Goal: Task Accomplishment & Management: Use online tool/utility

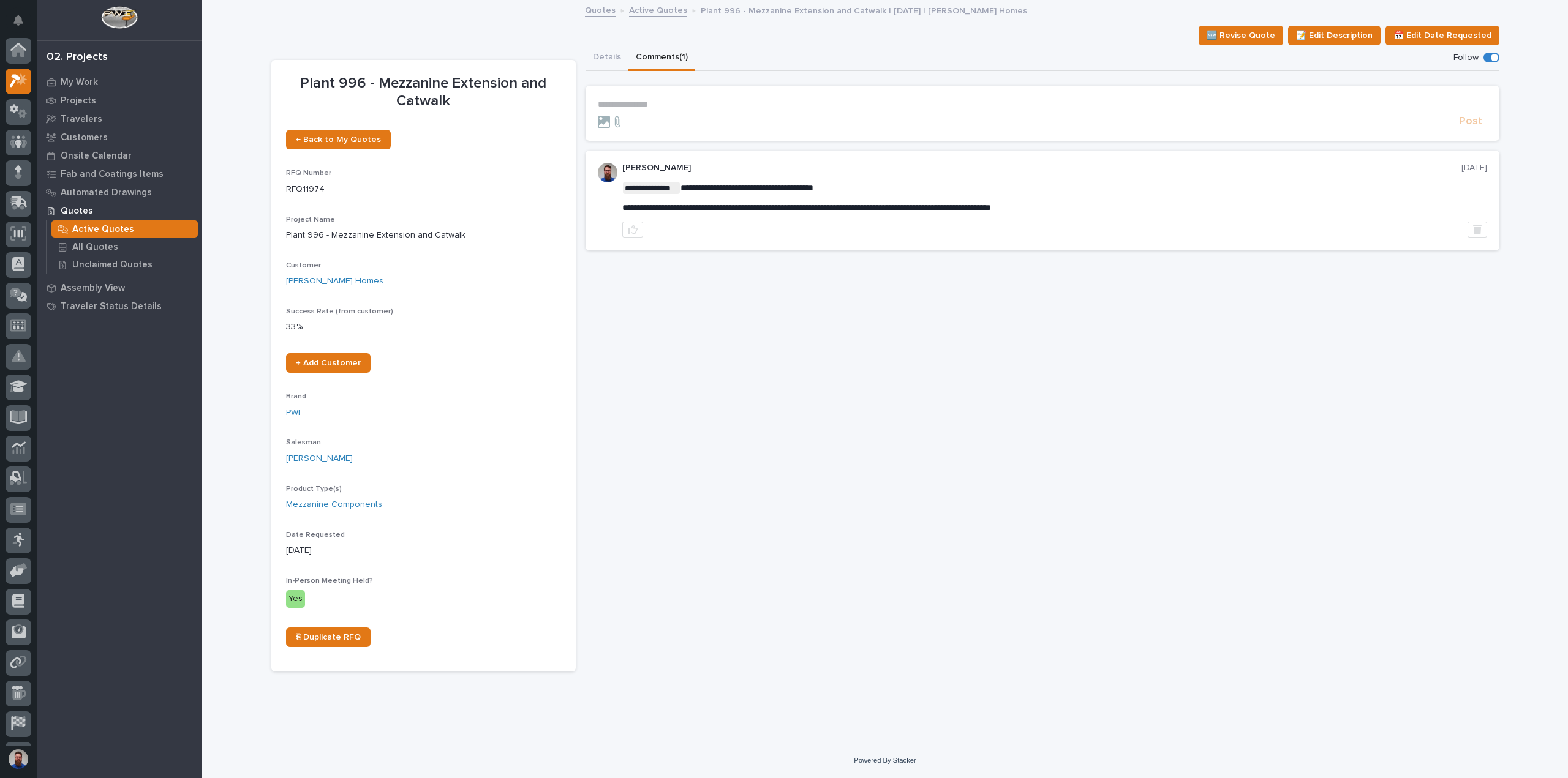
scroll to position [31, 0]
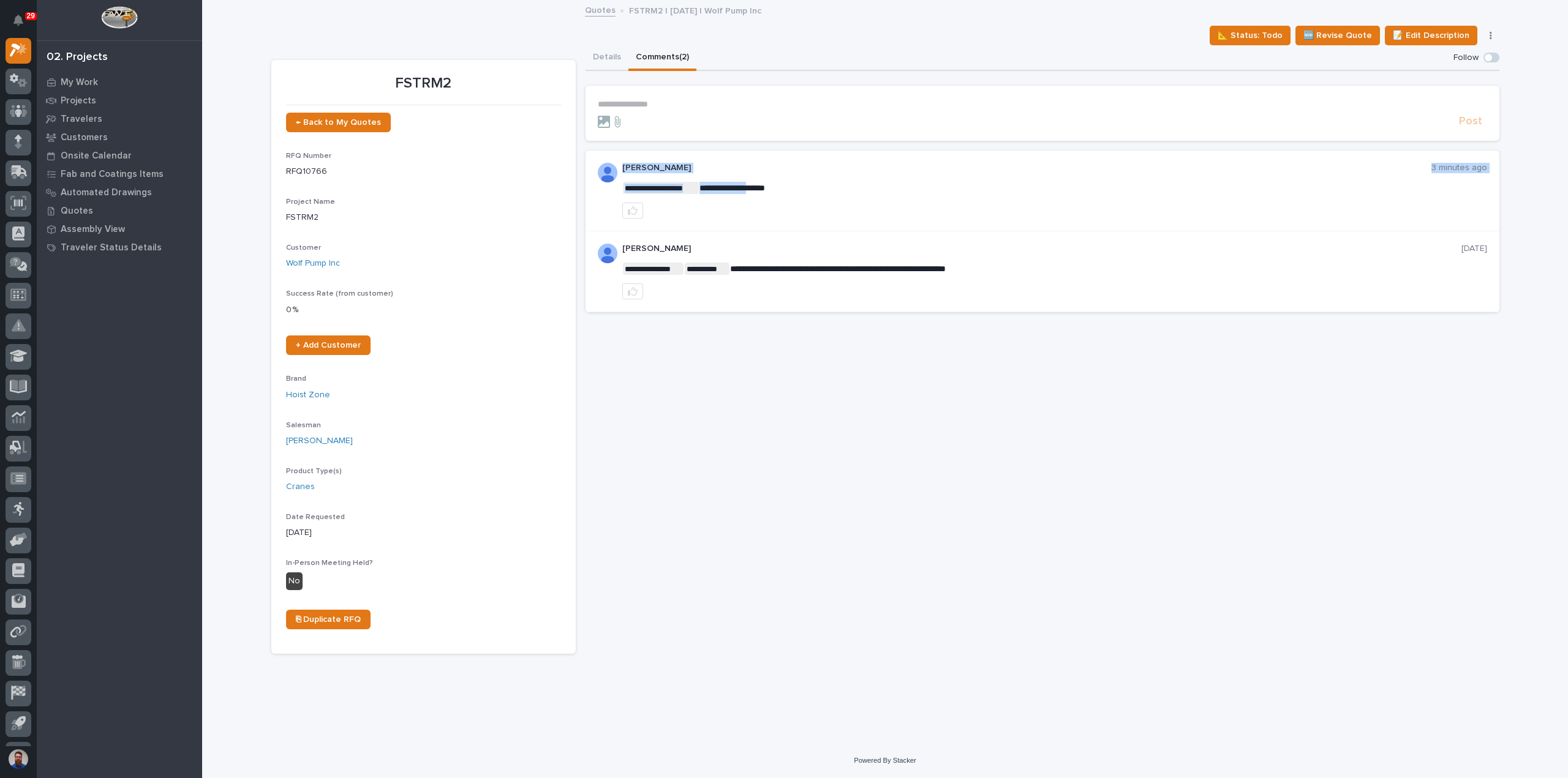
click at [762, 190] on span "**********" at bounding box center [732, 188] width 66 height 9
drag, startPoint x: 1078, startPoint y: 270, endPoint x: 952, endPoint y: 270, distance: 126.0
click at [946, 270] on span "**********" at bounding box center [838, 269] width 215 height 9
drag, startPoint x: 733, startPoint y: 266, endPoint x: 986, endPoint y: 260, distance: 253.1
click at [986, 260] on div "**********" at bounding box center [1055, 271] width 865 height 56
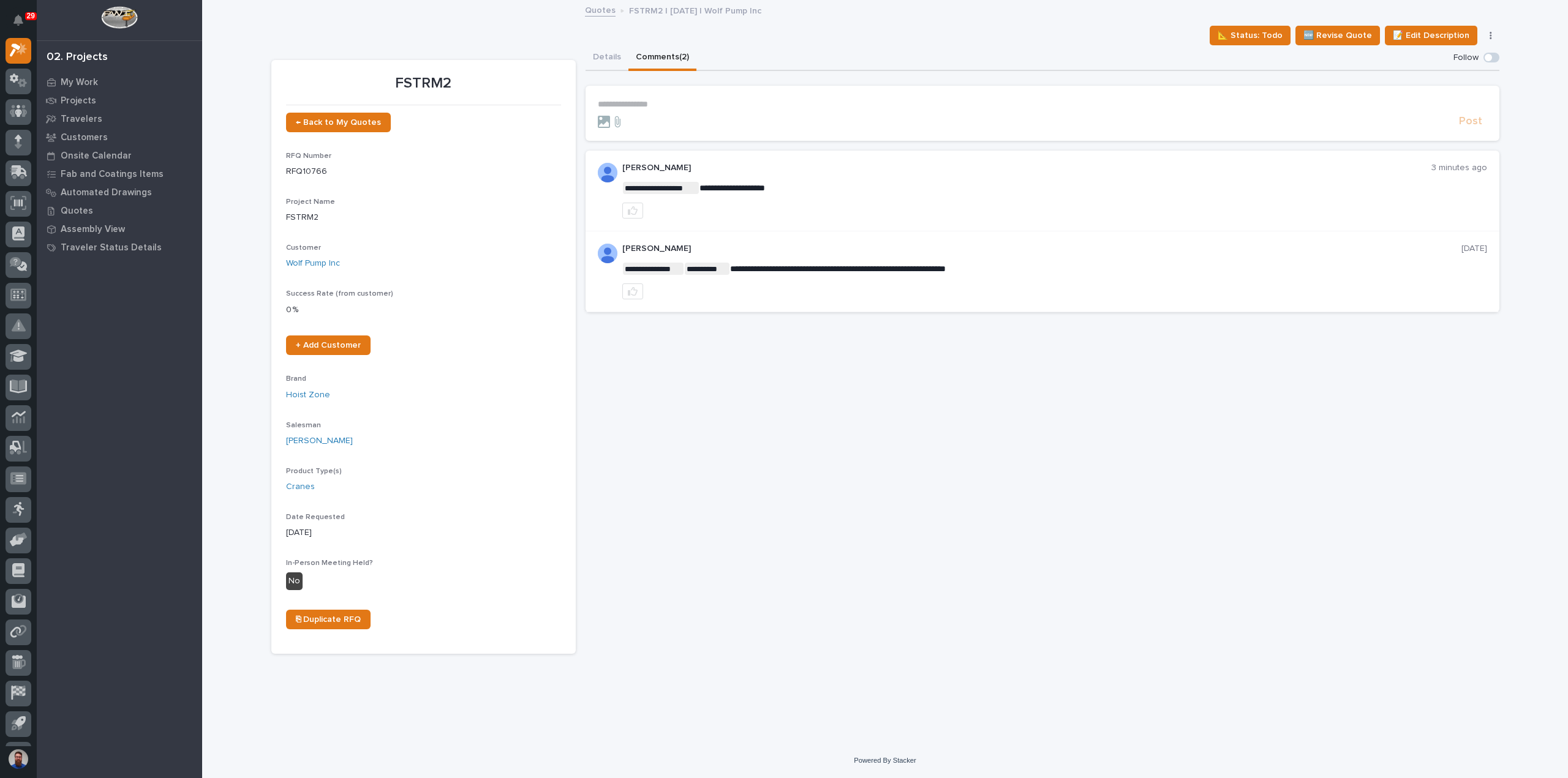
click at [1011, 260] on div "**********" at bounding box center [1055, 271] width 865 height 56
drag, startPoint x: 957, startPoint y: 266, endPoint x: 880, endPoint y: 261, distance: 77.2
click at [885, 265] on p "**********" at bounding box center [1055, 268] width 865 height 12
click at [880, 262] on p "**********" at bounding box center [1055, 268] width 865 height 12
drag, startPoint x: 1047, startPoint y: 261, endPoint x: 896, endPoint y: 270, distance: 151.3
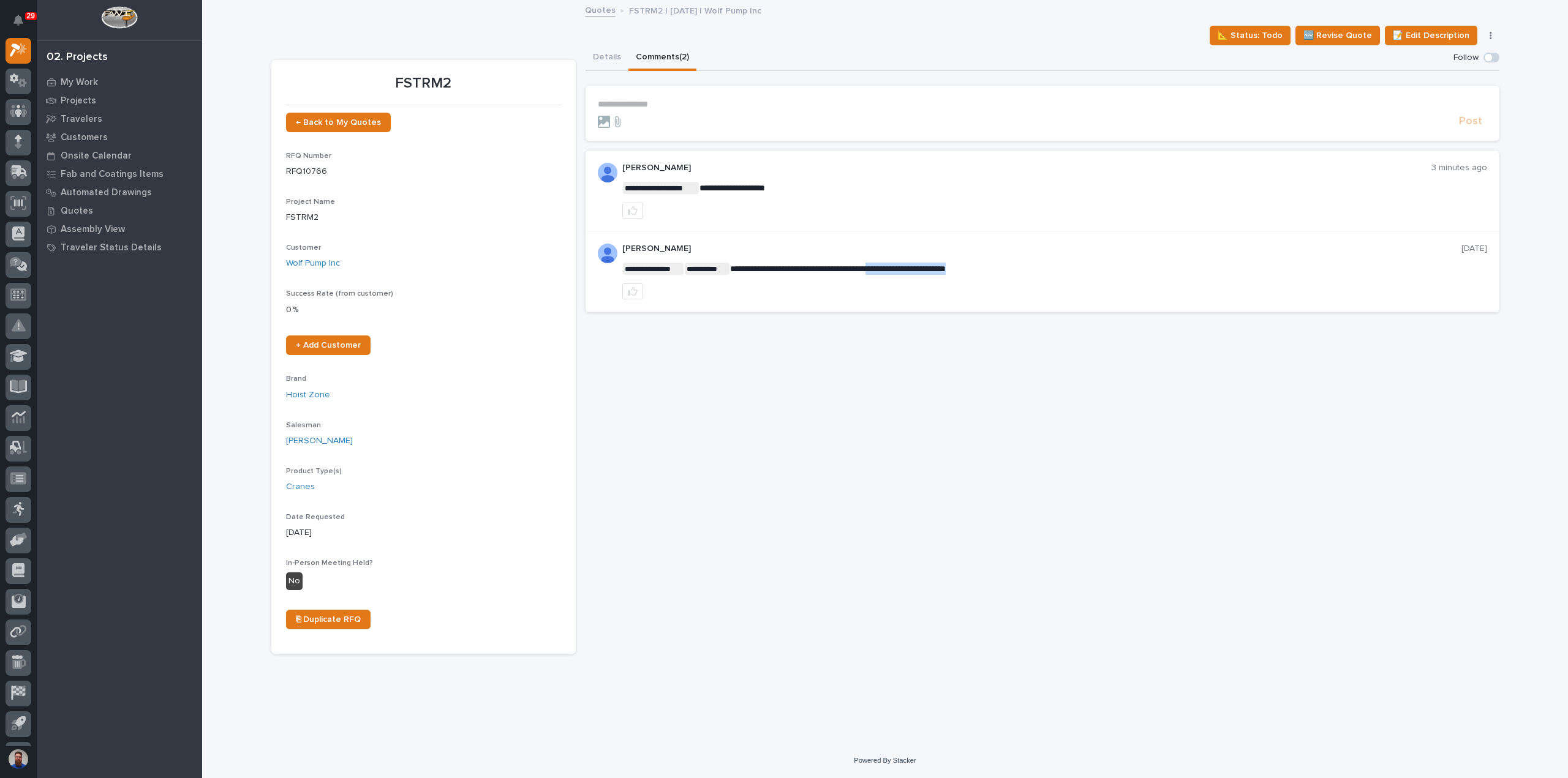
click at [896, 270] on p "**********" at bounding box center [1055, 268] width 865 height 12
click at [896, 270] on span "**********" at bounding box center [838, 269] width 215 height 9
click at [817, 268] on span "**********" at bounding box center [838, 269] width 215 height 9
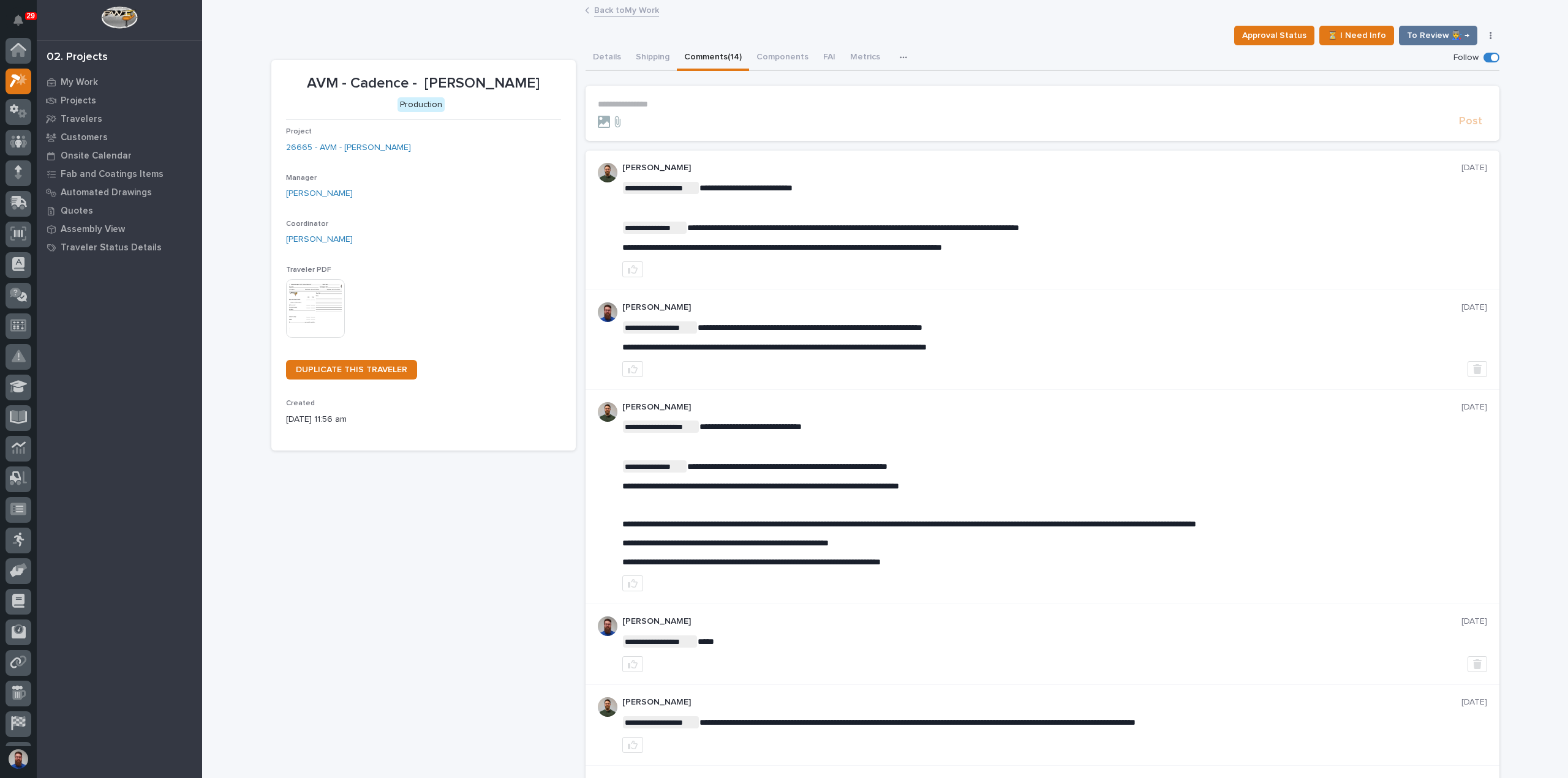
scroll to position [31, 0]
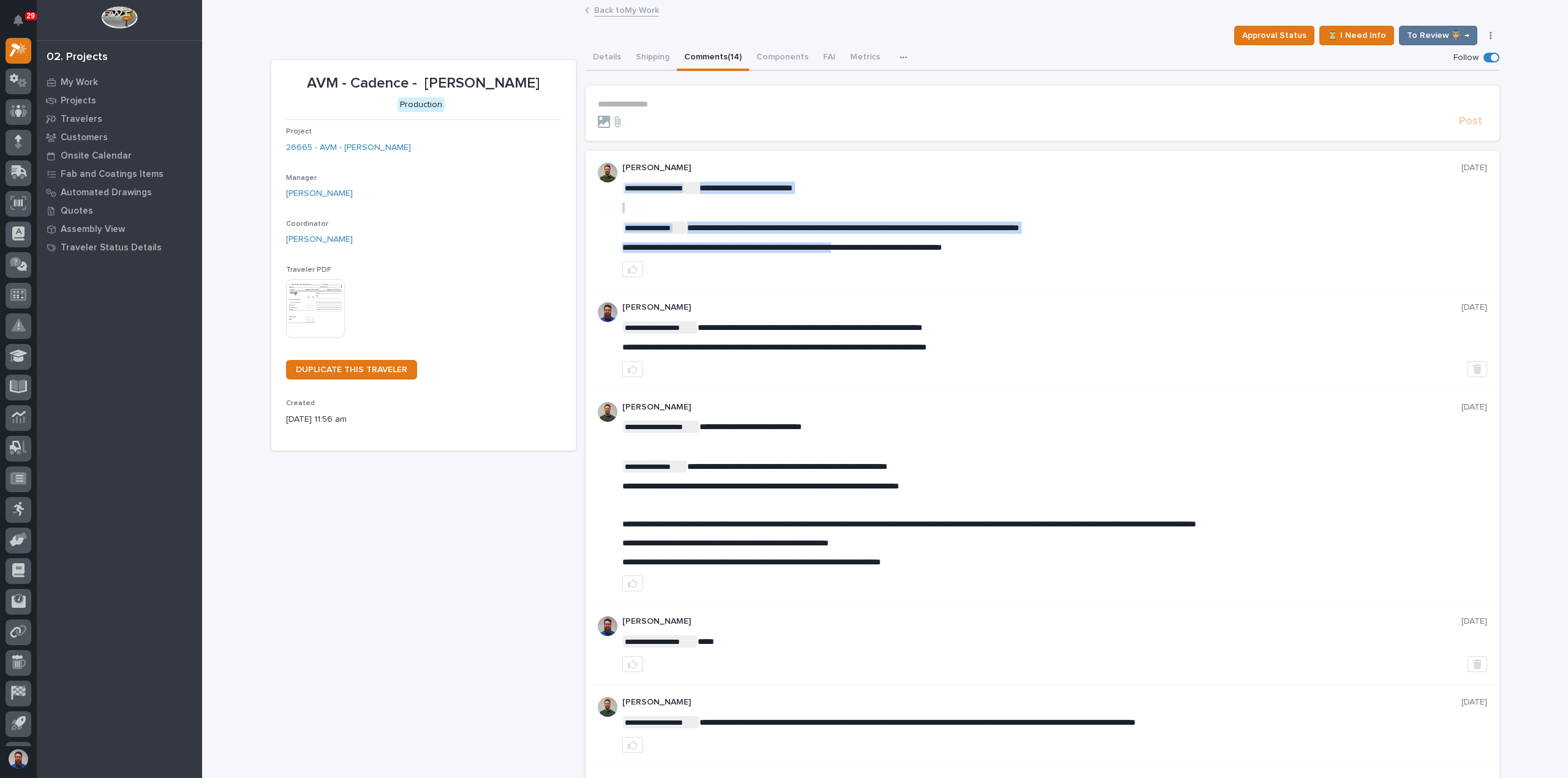
drag, startPoint x: 697, startPoint y: 187, endPoint x: 884, endPoint y: 240, distance: 194.4
click at [884, 240] on div "**********" at bounding box center [1055, 218] width 865 height 71
click at [922, 239] on div "**********" at bounding box center [1055, 218] width 865 height 71
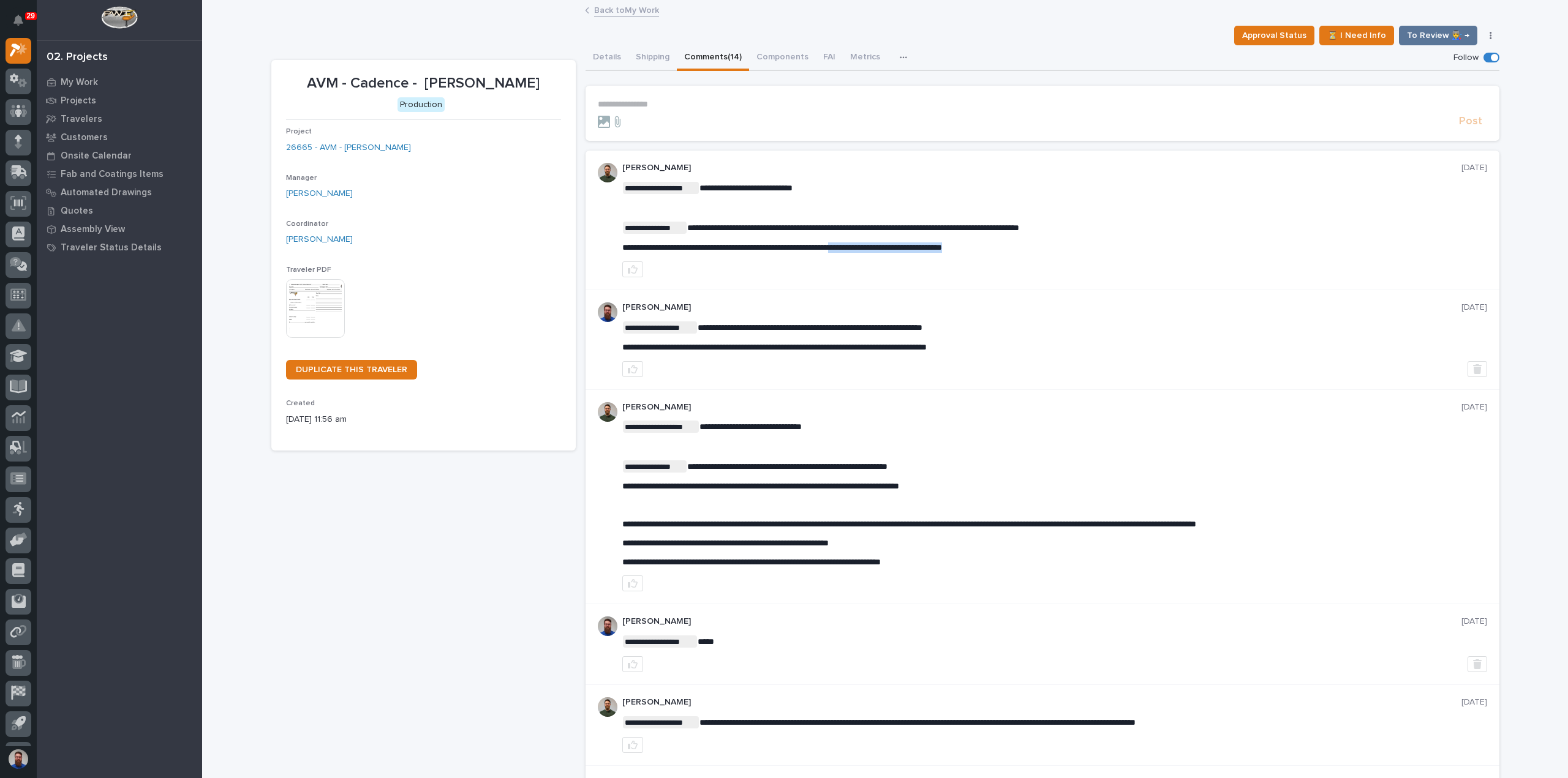
drag, startPoint x: 912, startPoint y: 249, endPoint x: 876, endPoint y: 246, distance: 36.1
click at [880, 248] on p "**********" at bounding box center [1055, 248] width 865 height 11
click at [872, 245] on span "**********" at bounding box center [782, 247] width 320 height 9
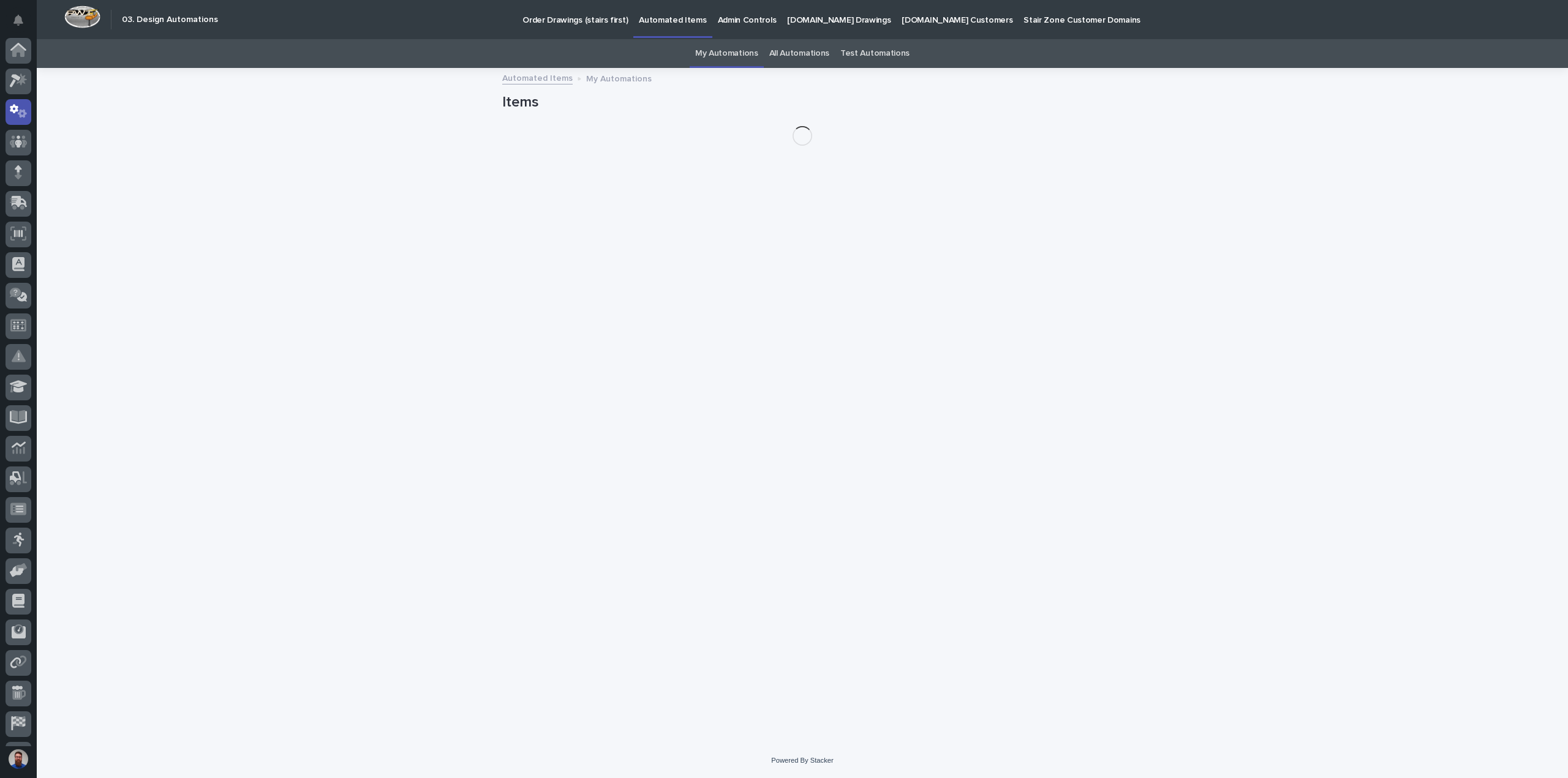
scroll to position [57, 0]
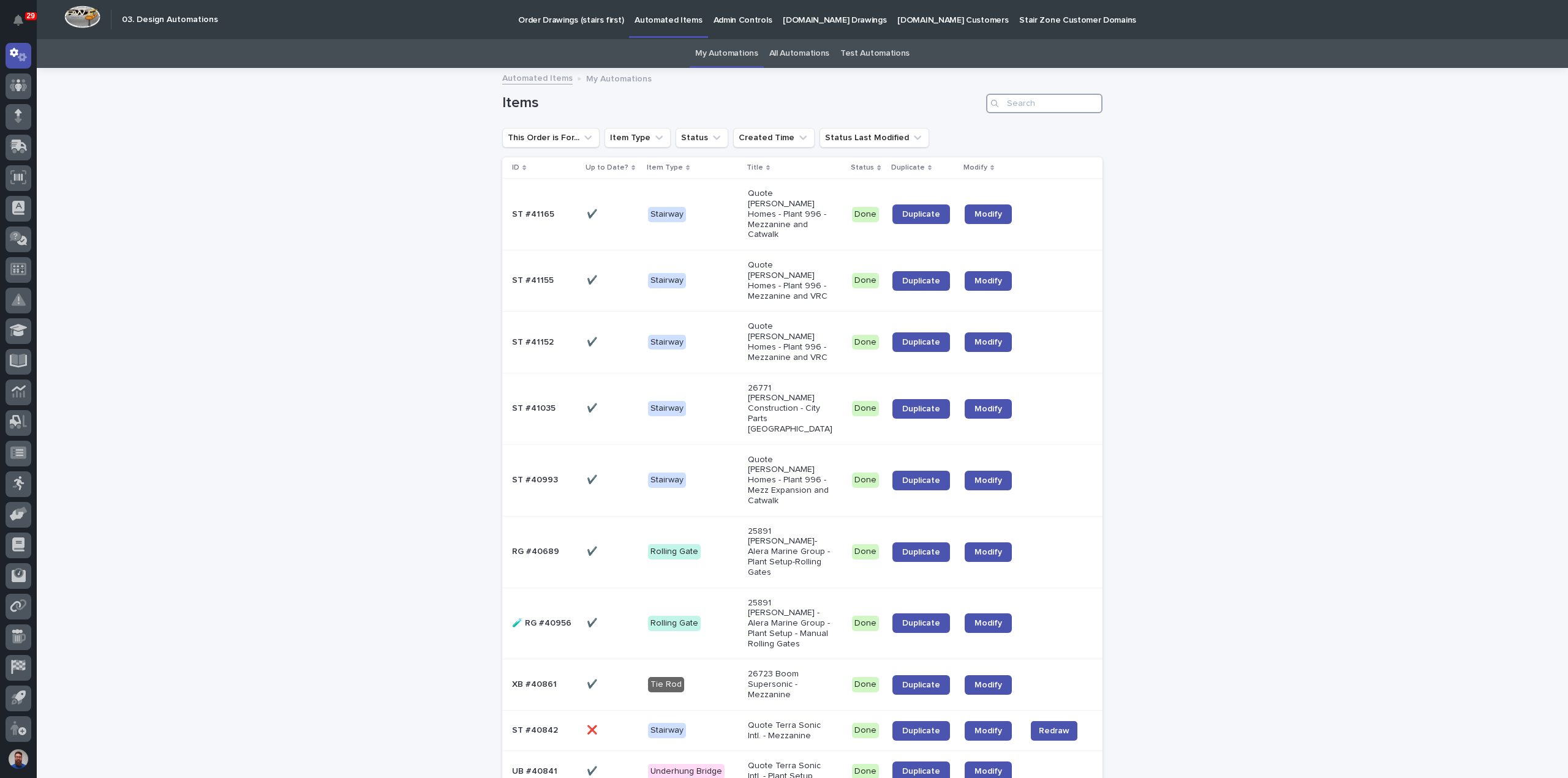
click at [1052, 107] on input "Search" at bounding box center [1045, 104] width 117 height 19
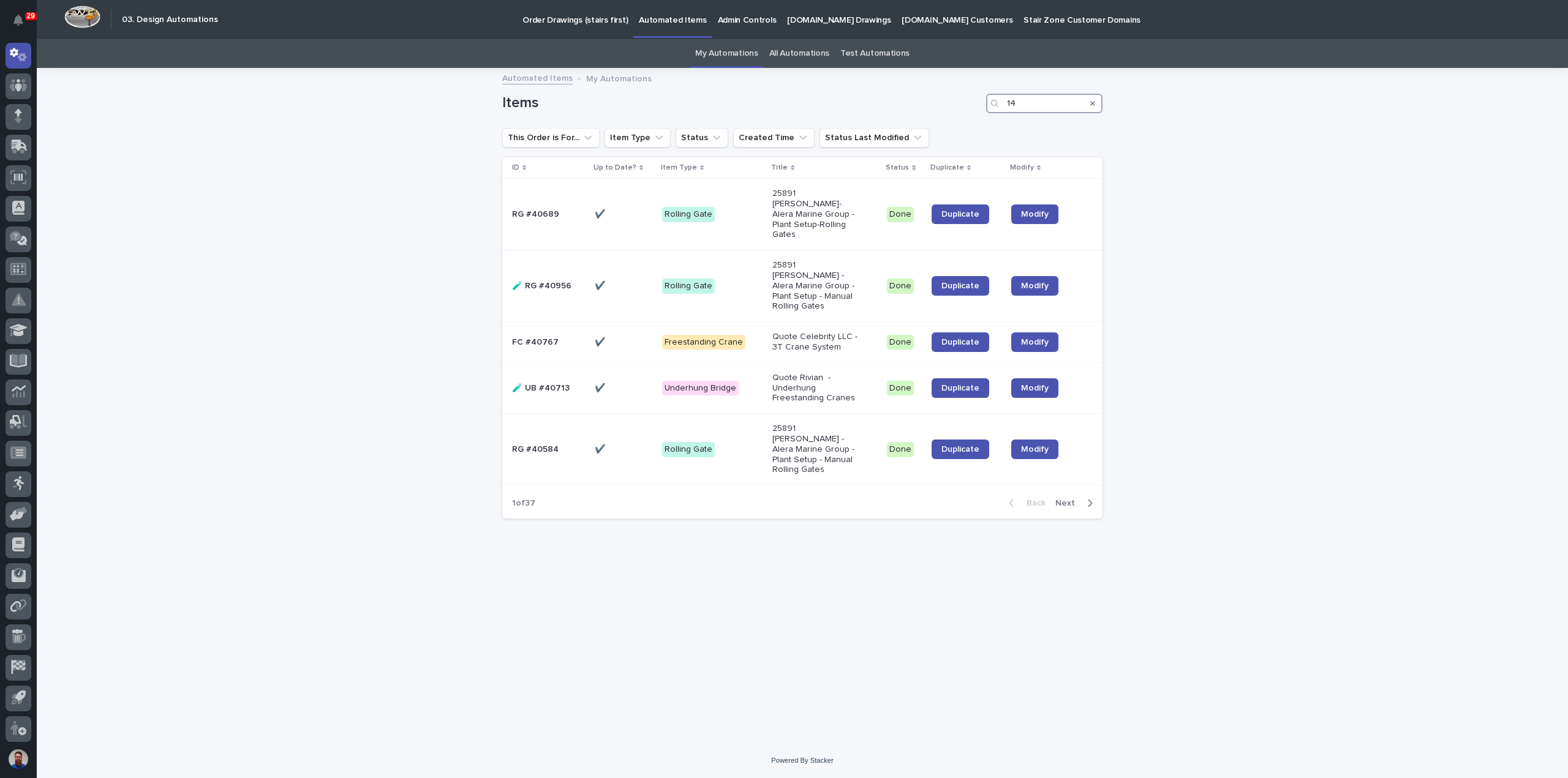
type input "1"
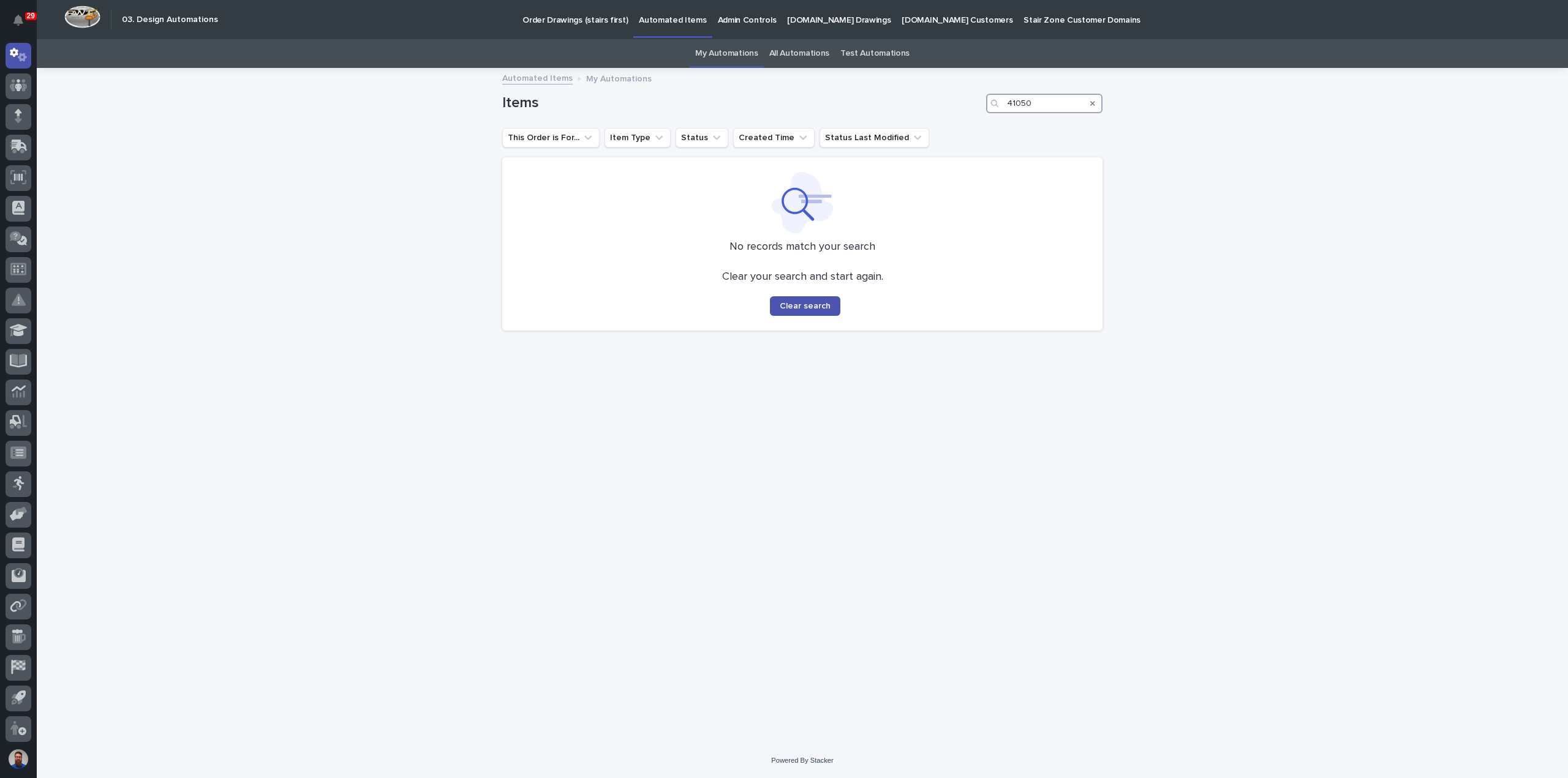
type input "41050"
click at [796, 52] on link "All Automations" at bounding box center [799, 53] width 60 height 29
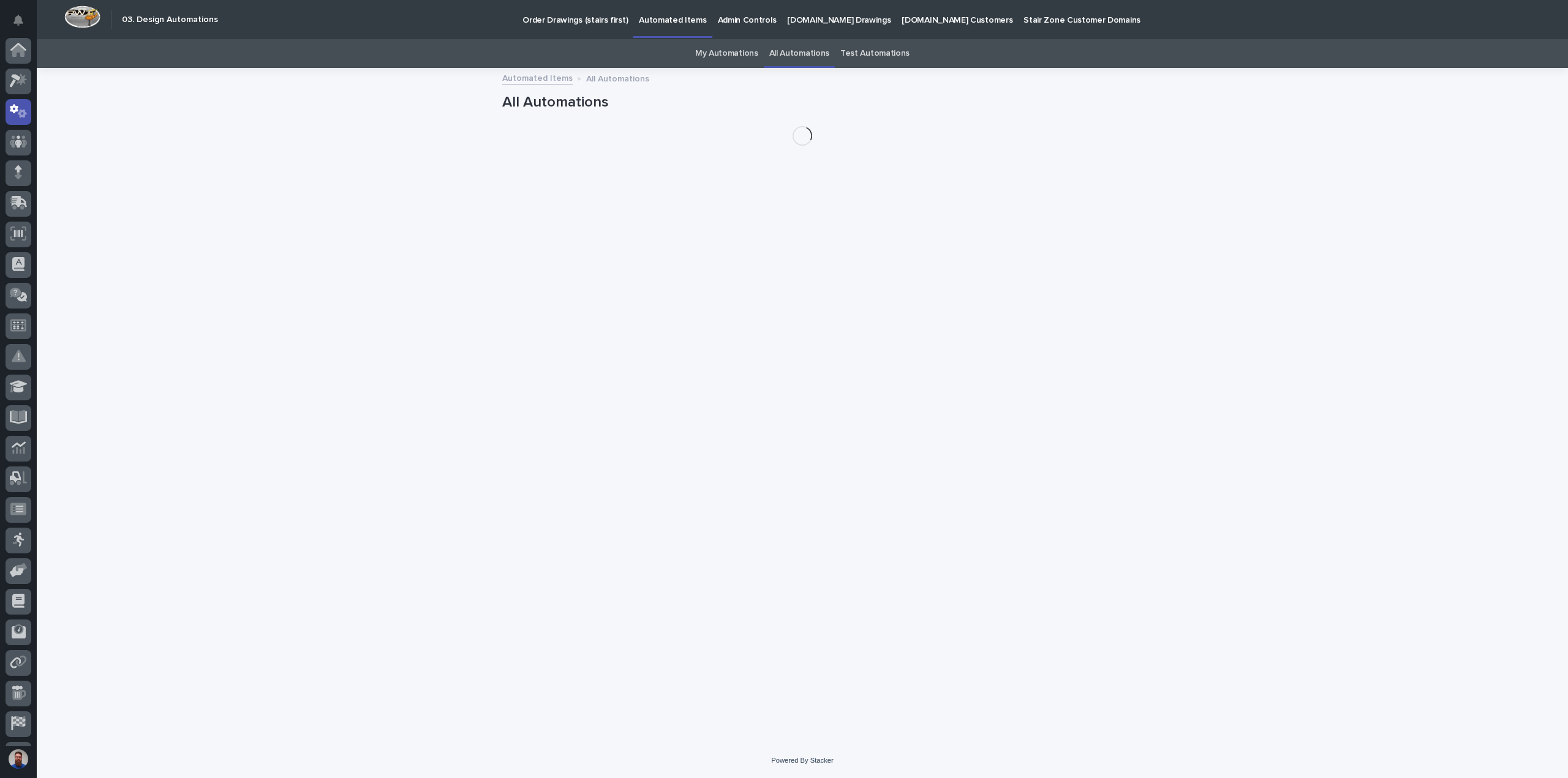
scroll to position [57, 0]
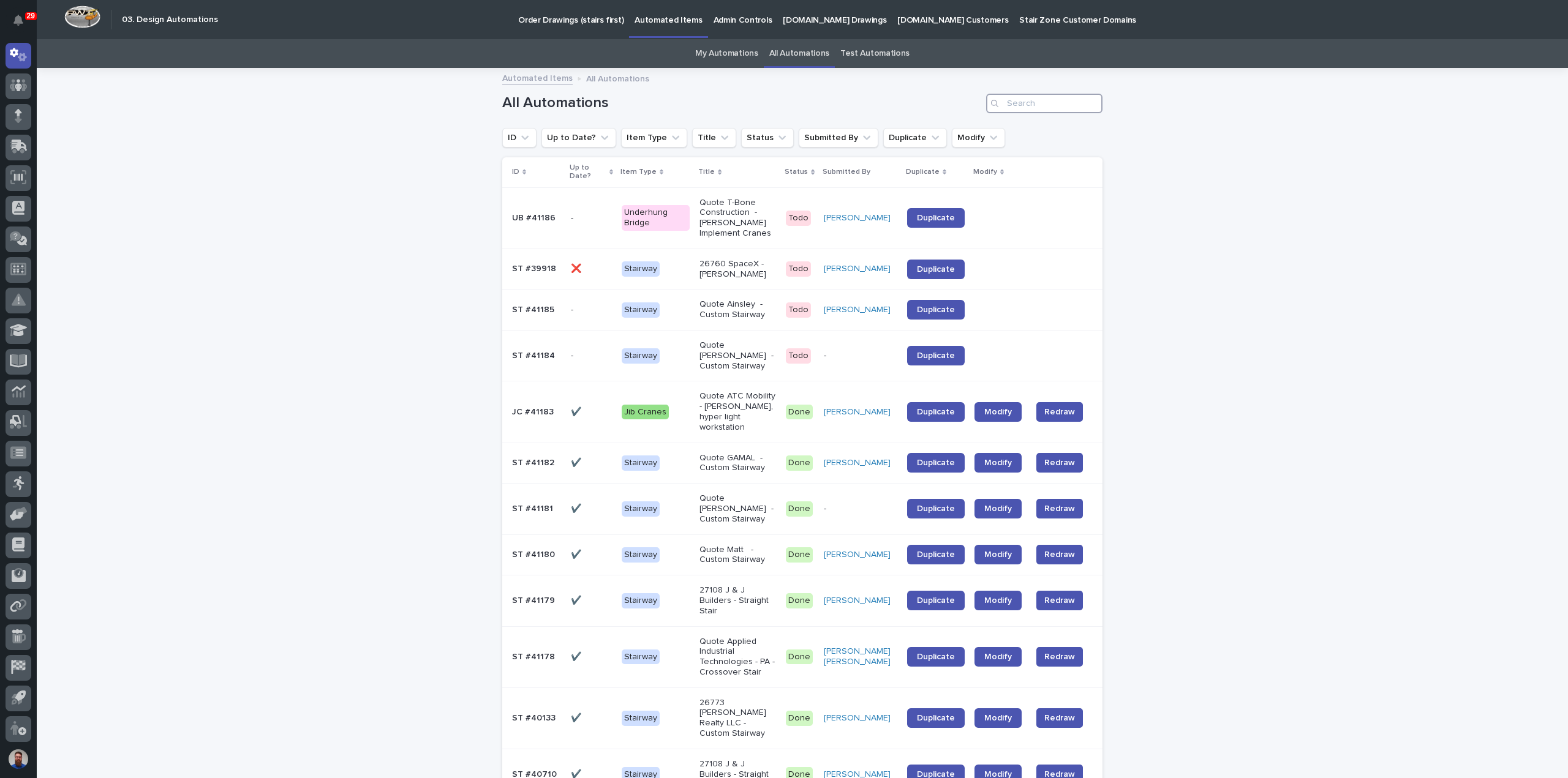
click at [1061, 96] on input "Search" at bounding box center [1045, 104] width 117 height 19
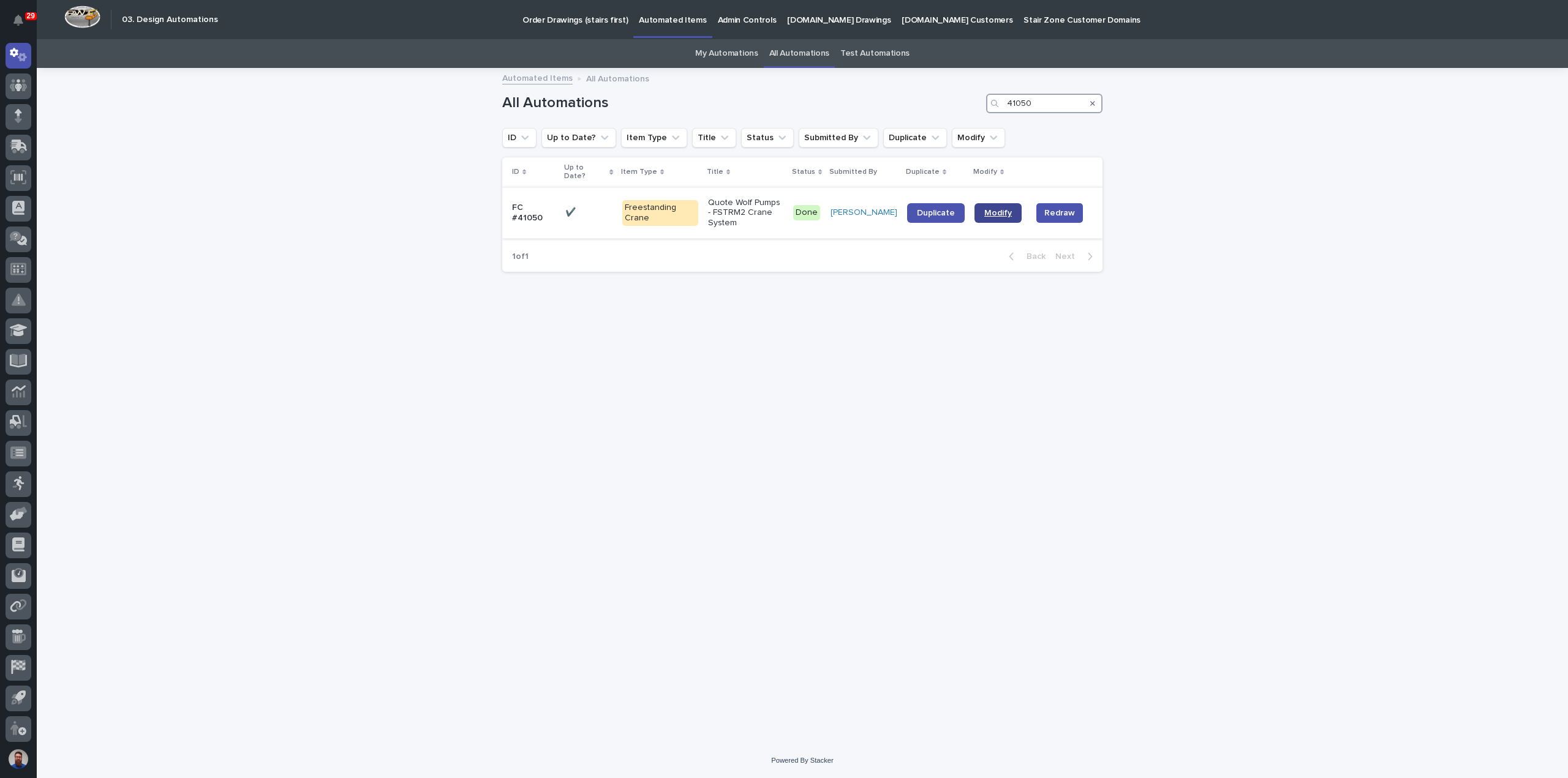
type input "41050"
click at [1003, 209] on span "Modify" at bounding box center [998, 213] width 28 height 9
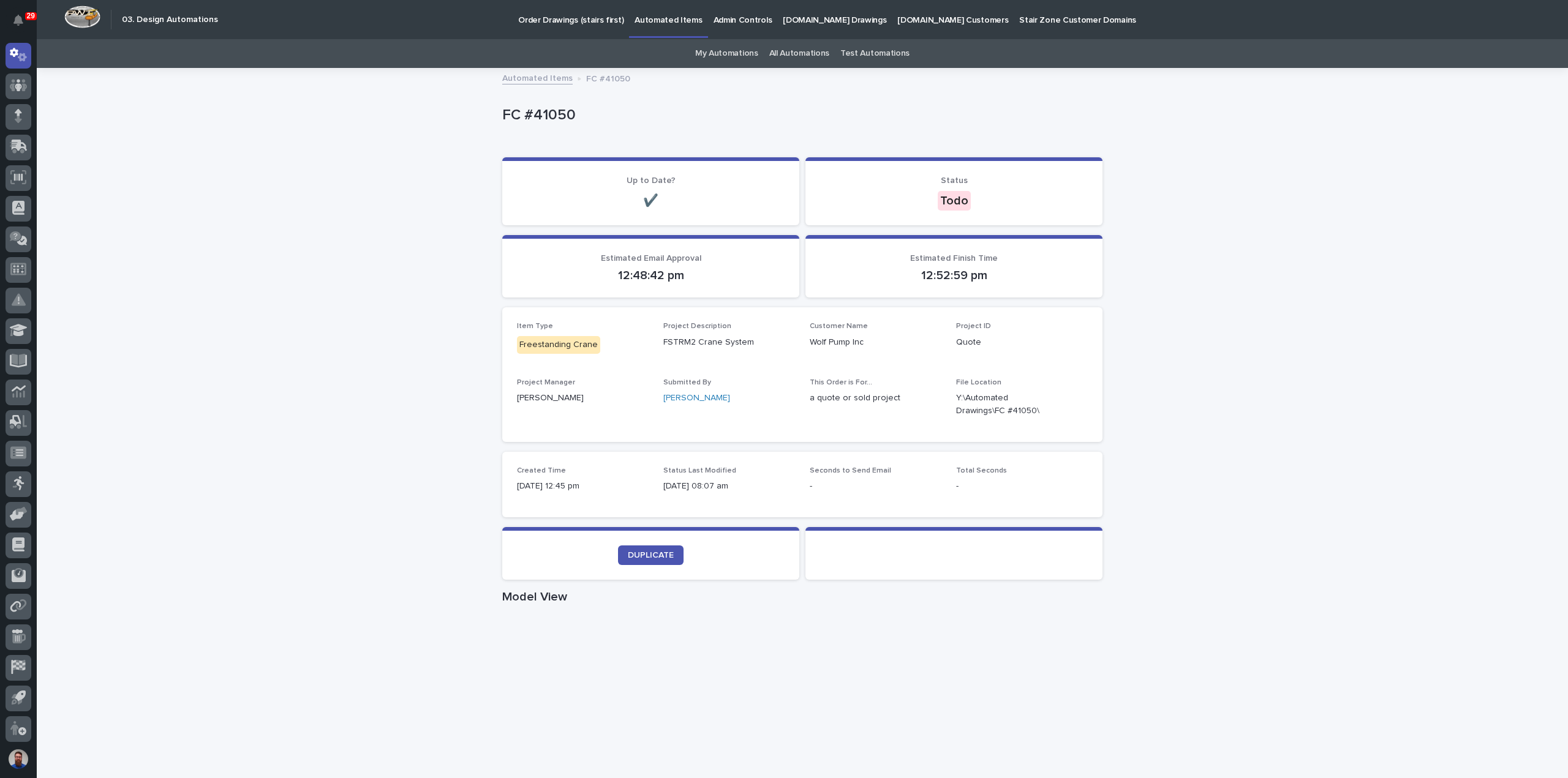
click at [336, 249] on div "Loading... Saving… Loading... Saving… FC #41050 FC #41050 Sorry, there was an e…" at bounding box center [802, 644] width 1532 height 1150
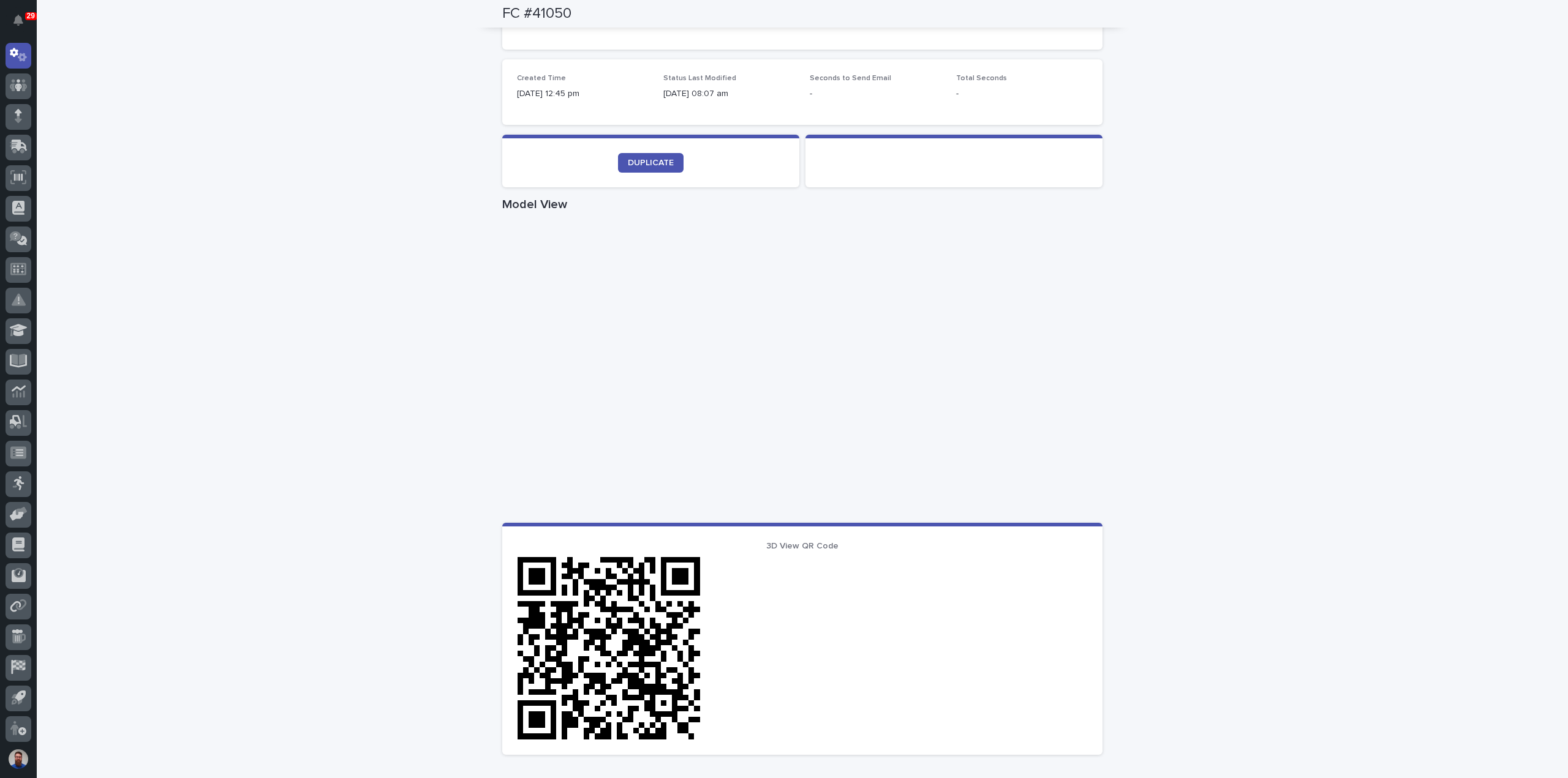
click at [326, 316] on div "Loading... Saving… Loading... Saving… FC #41050 FC #41050 Sorry, there was an e…" at bounding box center [802, 252] width 1532 height 1150
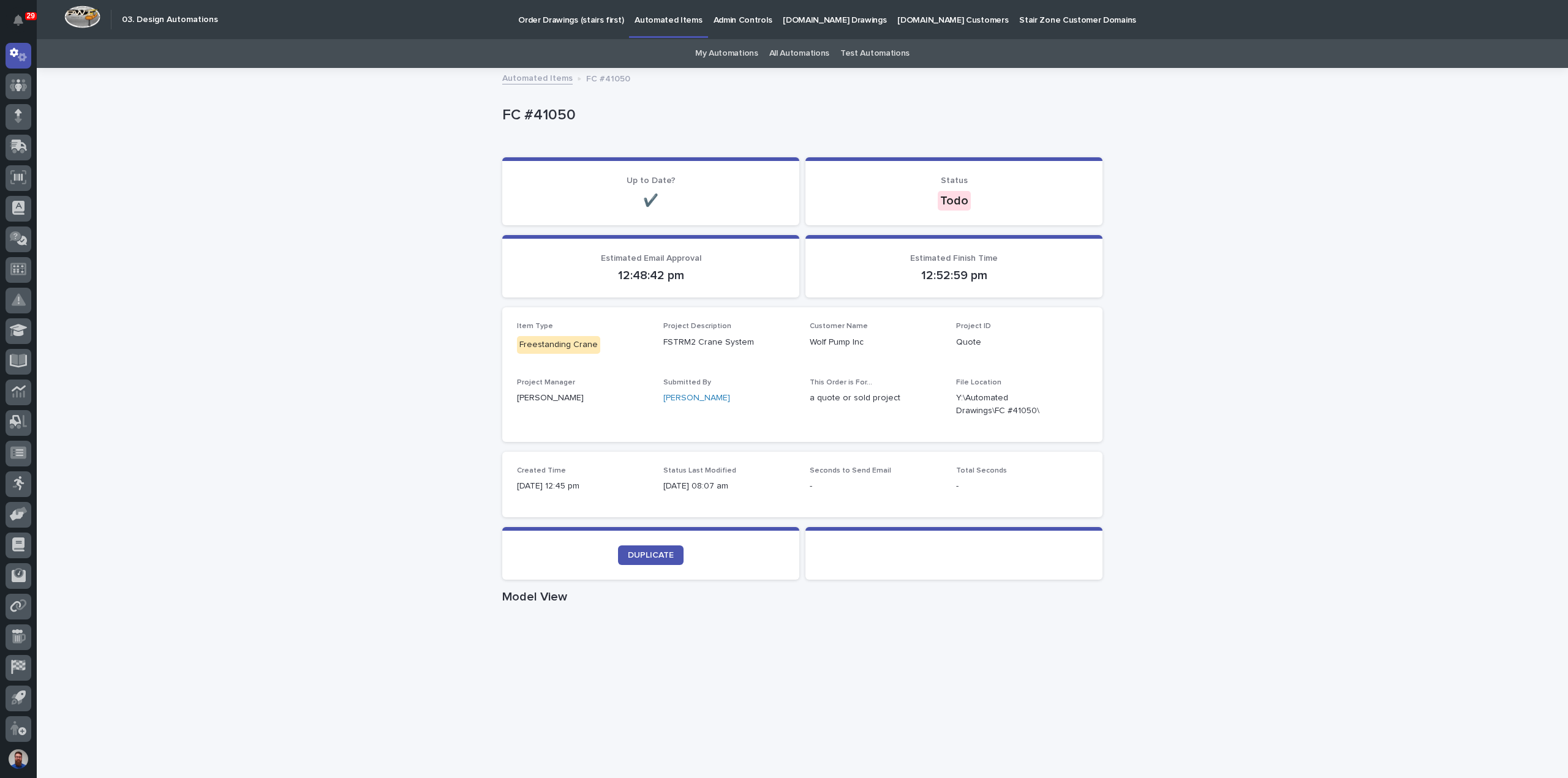
click at [1223, 225] on div "Loading... Saving… Loading... Saving… FC #41050 FC #41050 Sorry, there was an e…" at bounding box center [802, 644] width 1532 height 1150
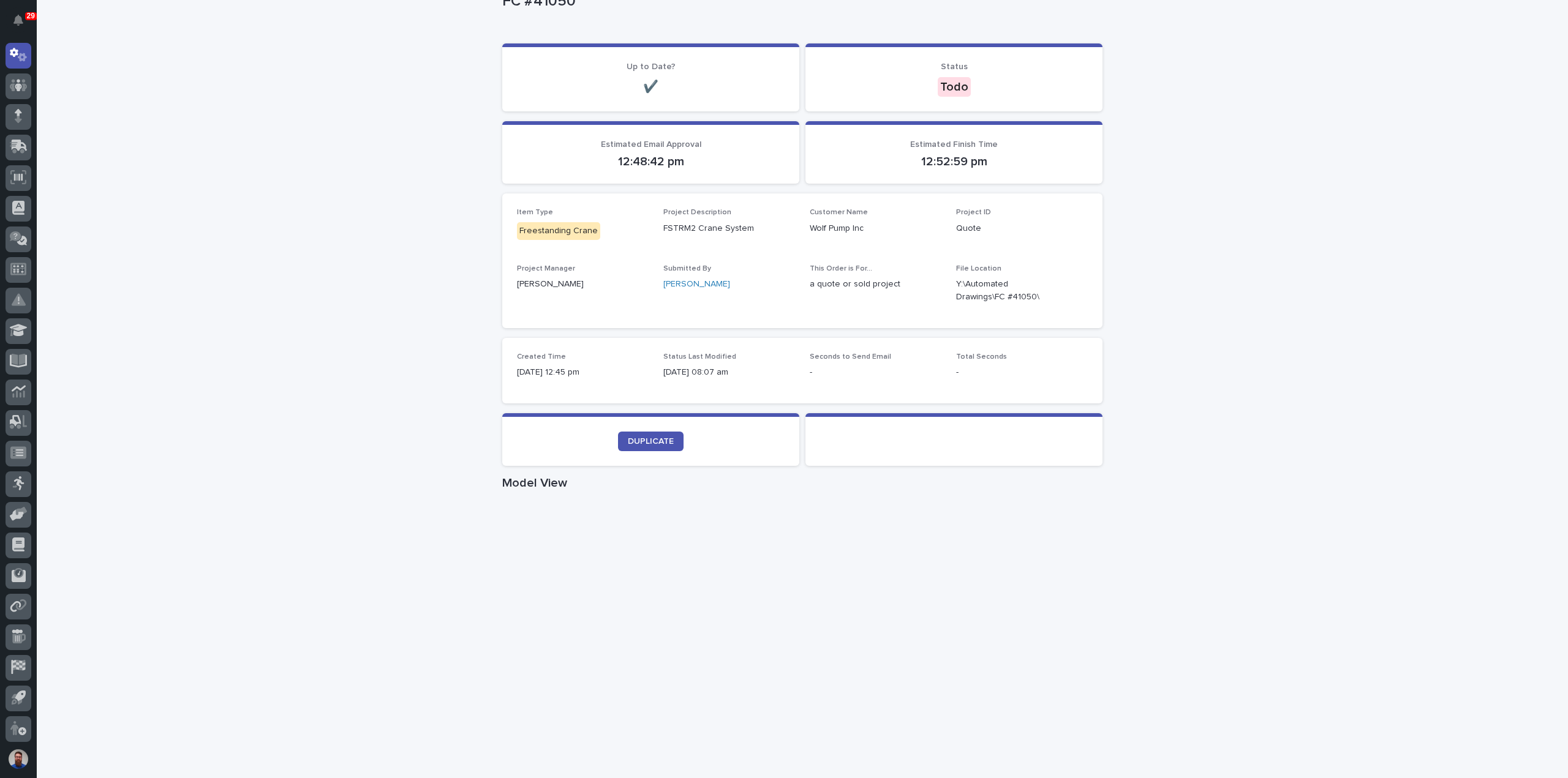
scroll to position [163, 0]
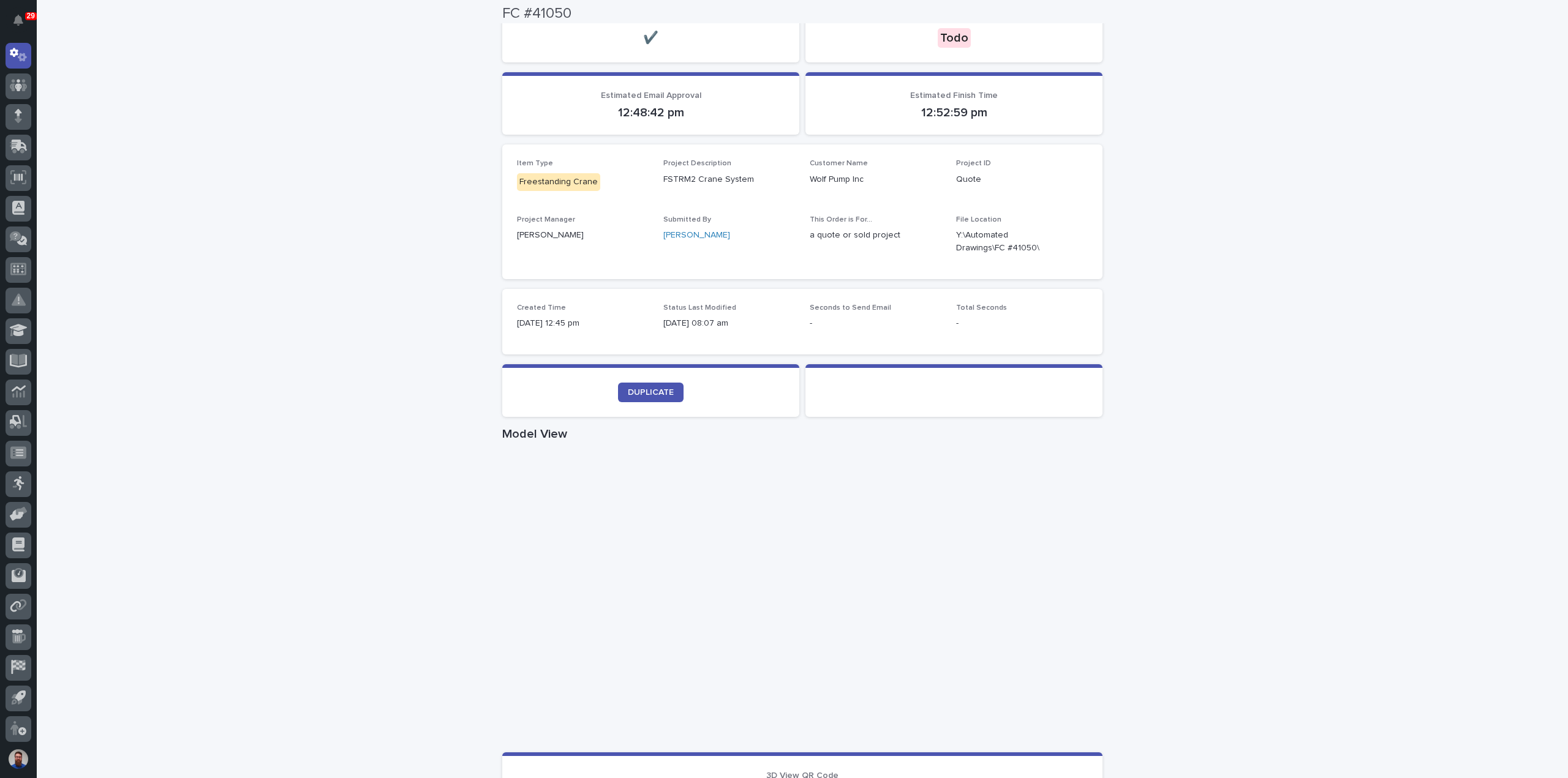
click at [1138, 268] on div "Loading... Saving… Loading... Saving… FC #41050 FC #41050 Sorry, there was an e…" at bounding box center [802, 481] width 1532 height 1150
click at [1284, 387] on div "Loading... Saving… Loading... Saving… FC #41050 FC #41050 Sorry, there was an e…" at bounding box center [802, 481] width 1532 height 1150
click at [1213, 274] on div "Loading... Saving… Loading... Saving… FC #41050 FC #41050 Sorry, there was an e…" at bounding box center [802, 481] width 1532 height 1150
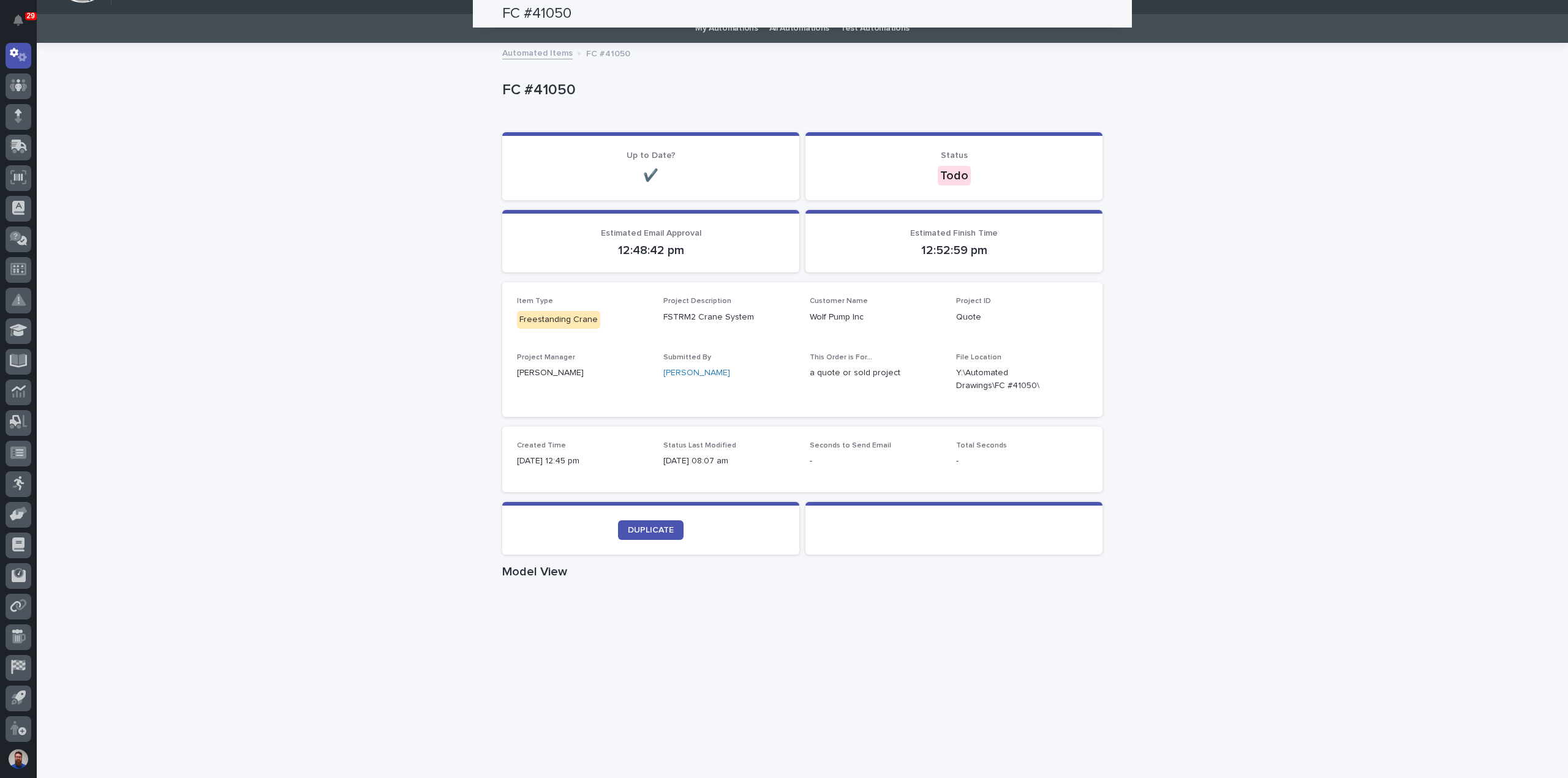
scroll to position [0, 0]
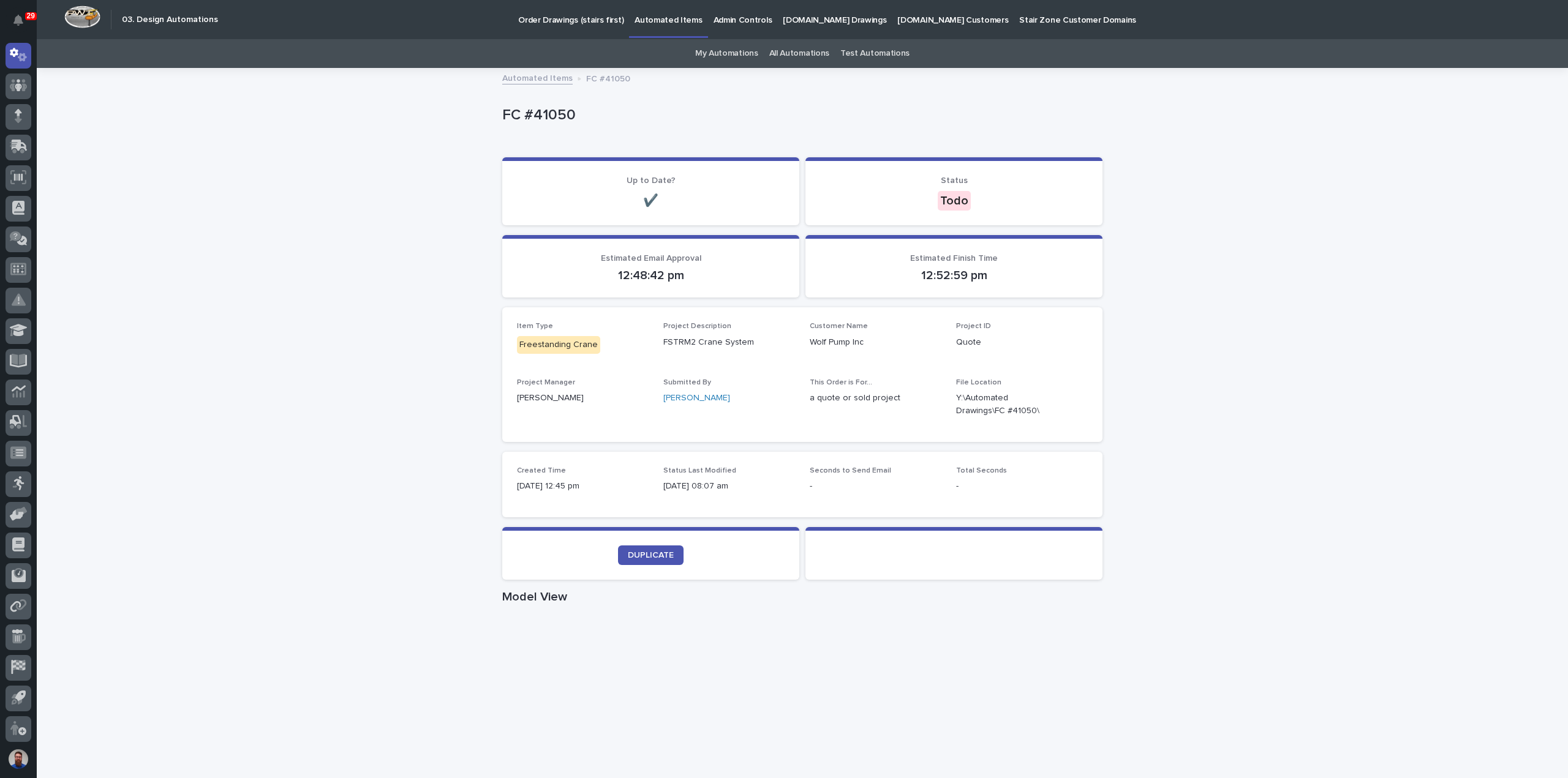
click at [254, 322] on div "Loading... Saving… Loading... Saving… FC #41050 FC #41050 Sorry, there was an e…" at bounding box center [802, 644] width 1532 height 1150
click at [731, 52] on link "My Automations" at bounding box center [726, 53] width 63 height 29
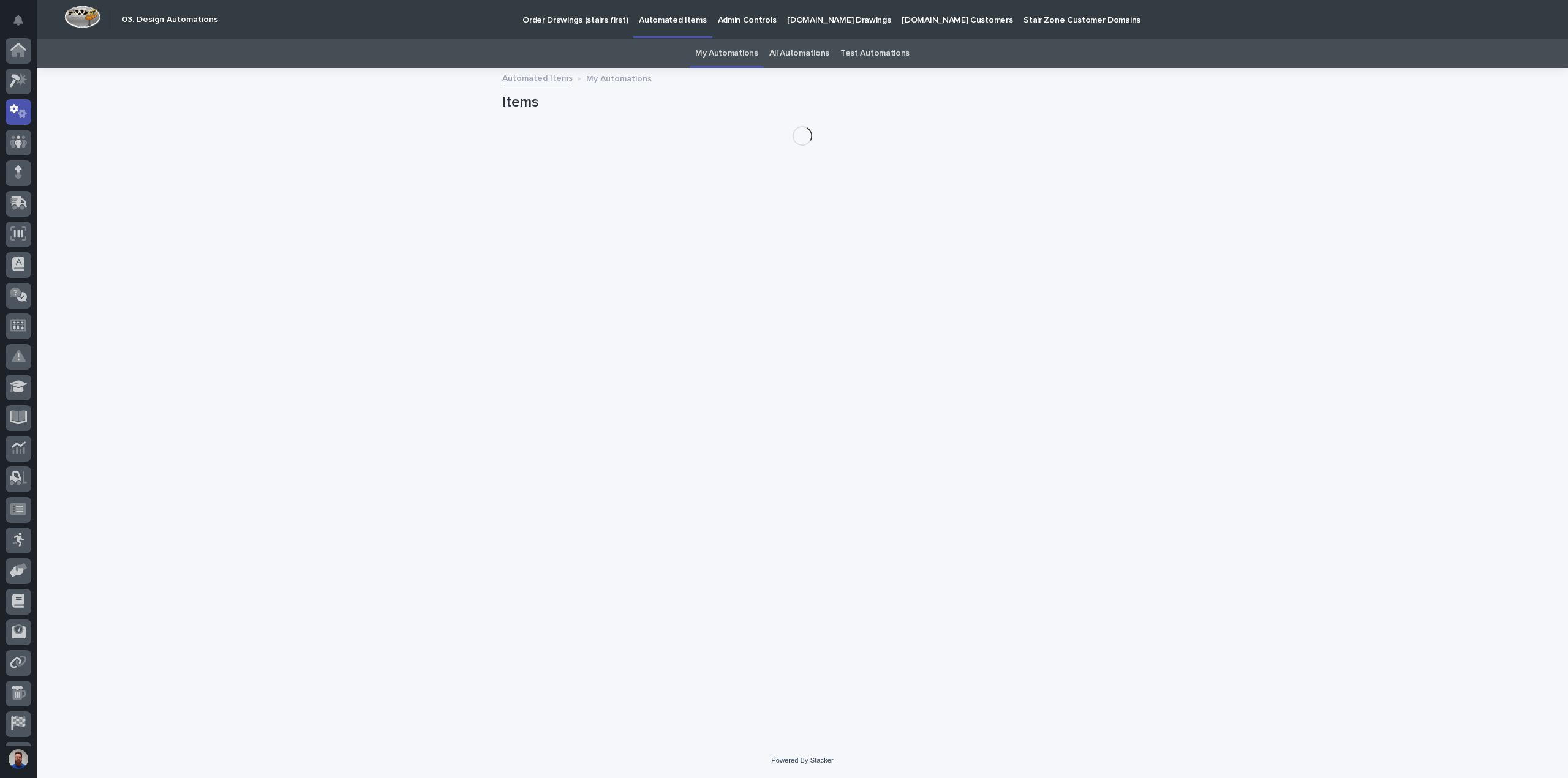
scroll to position [57, 0]
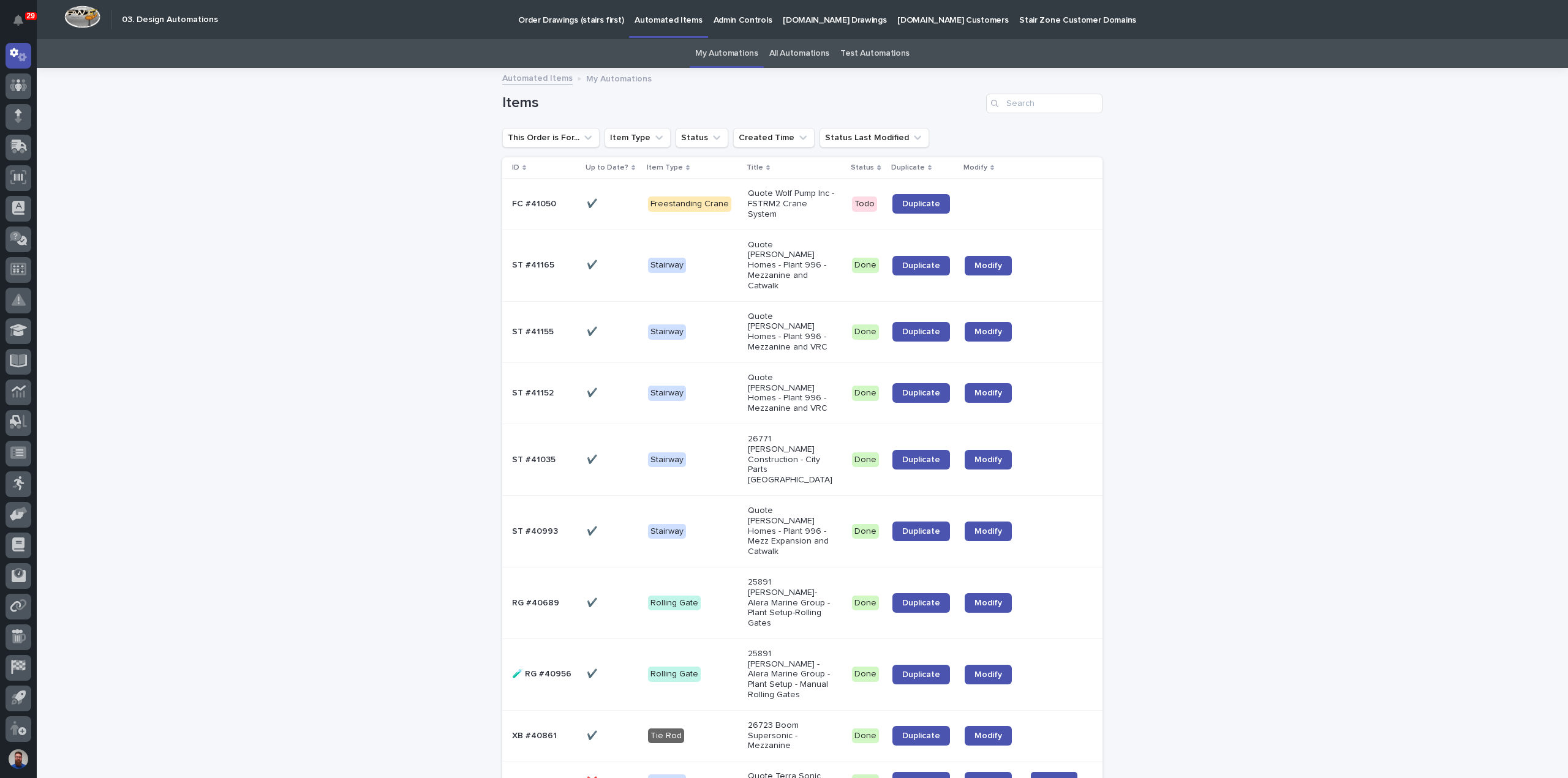
click at [769, 63] on link "All Automations" at bounding box center [799, 53] width 60 height 29
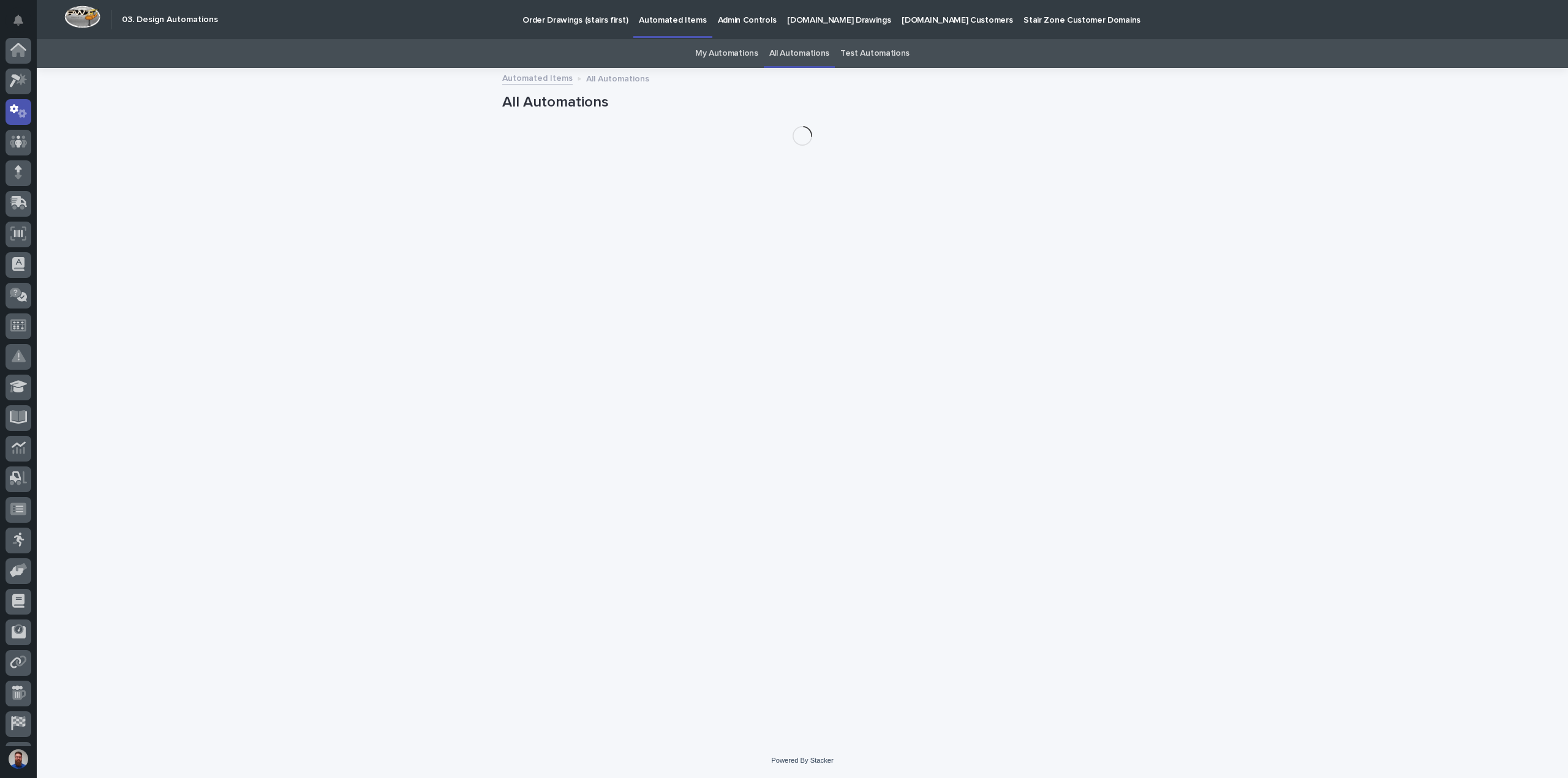
scroll to position [57, 0]
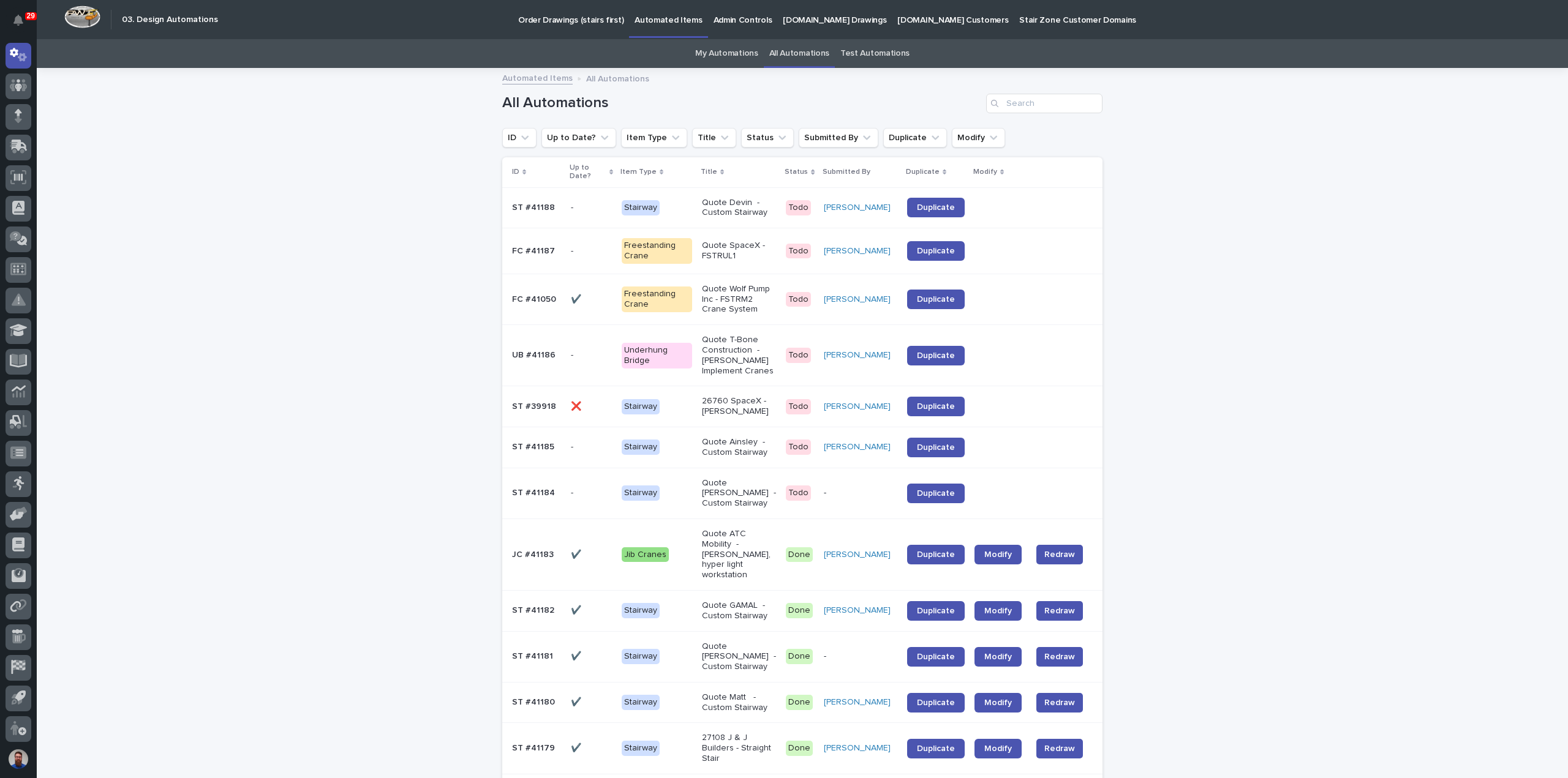
click at [707, 56] on link "My Automations" at bounding box center [726, 53] width 63 height 29
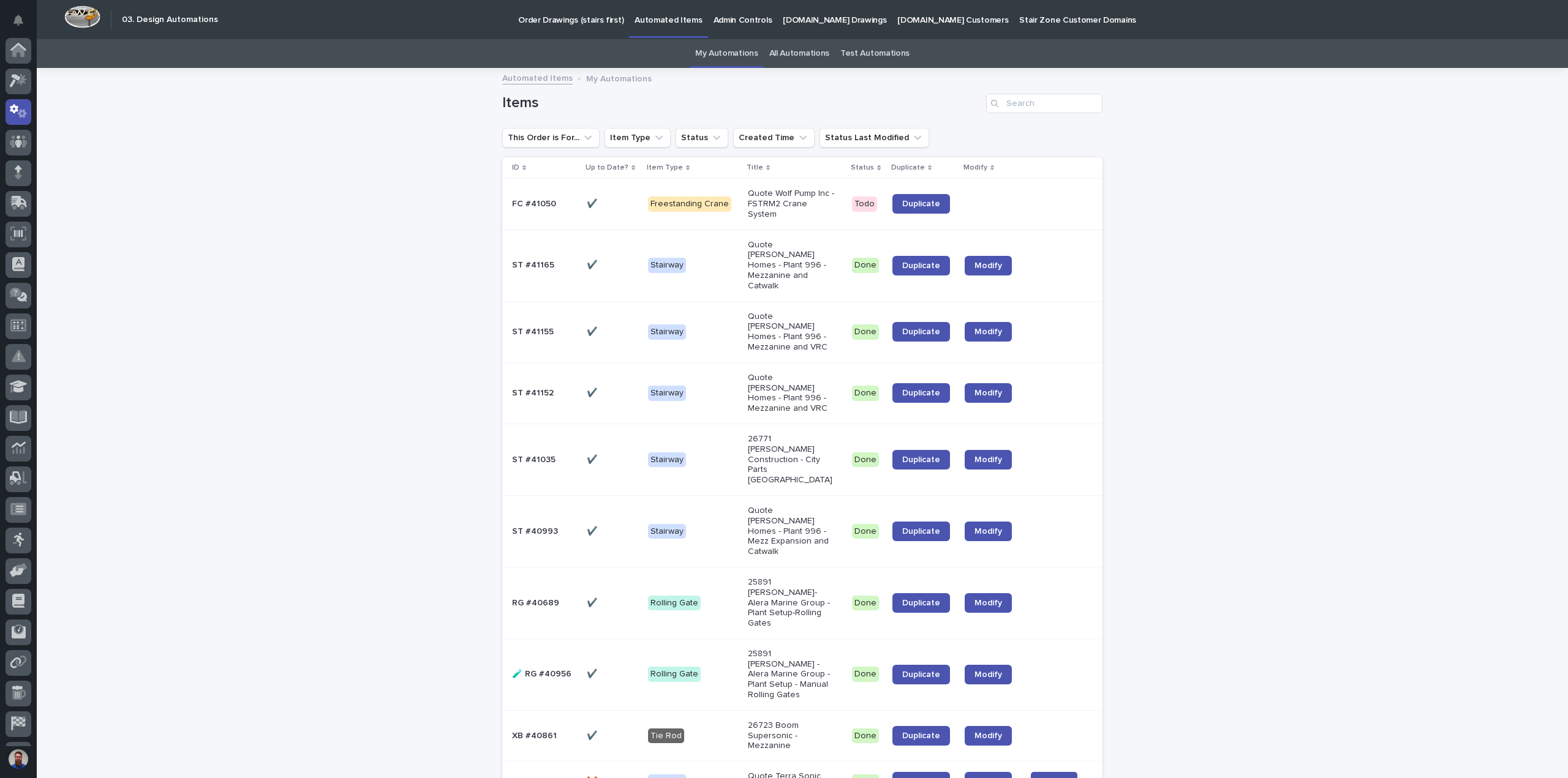
scroll to position [57, 0]
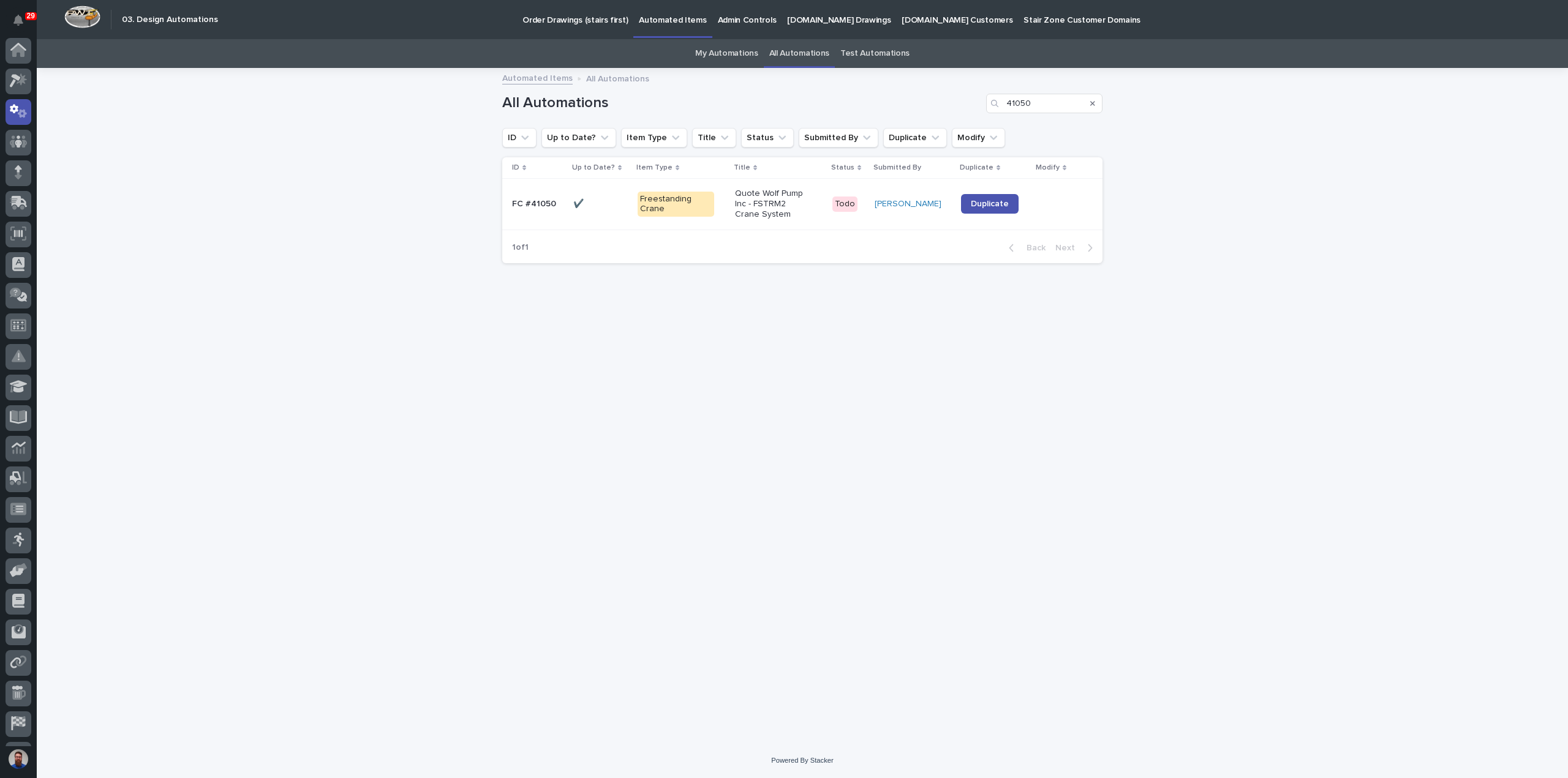
scroll to position [57, 0]
click at [740, 424] on div "Loading... Saving… Loading... Saving… All Automations 41050 ID Up to Date? Item…" at bounding box center [803, 390] width 612 height 644
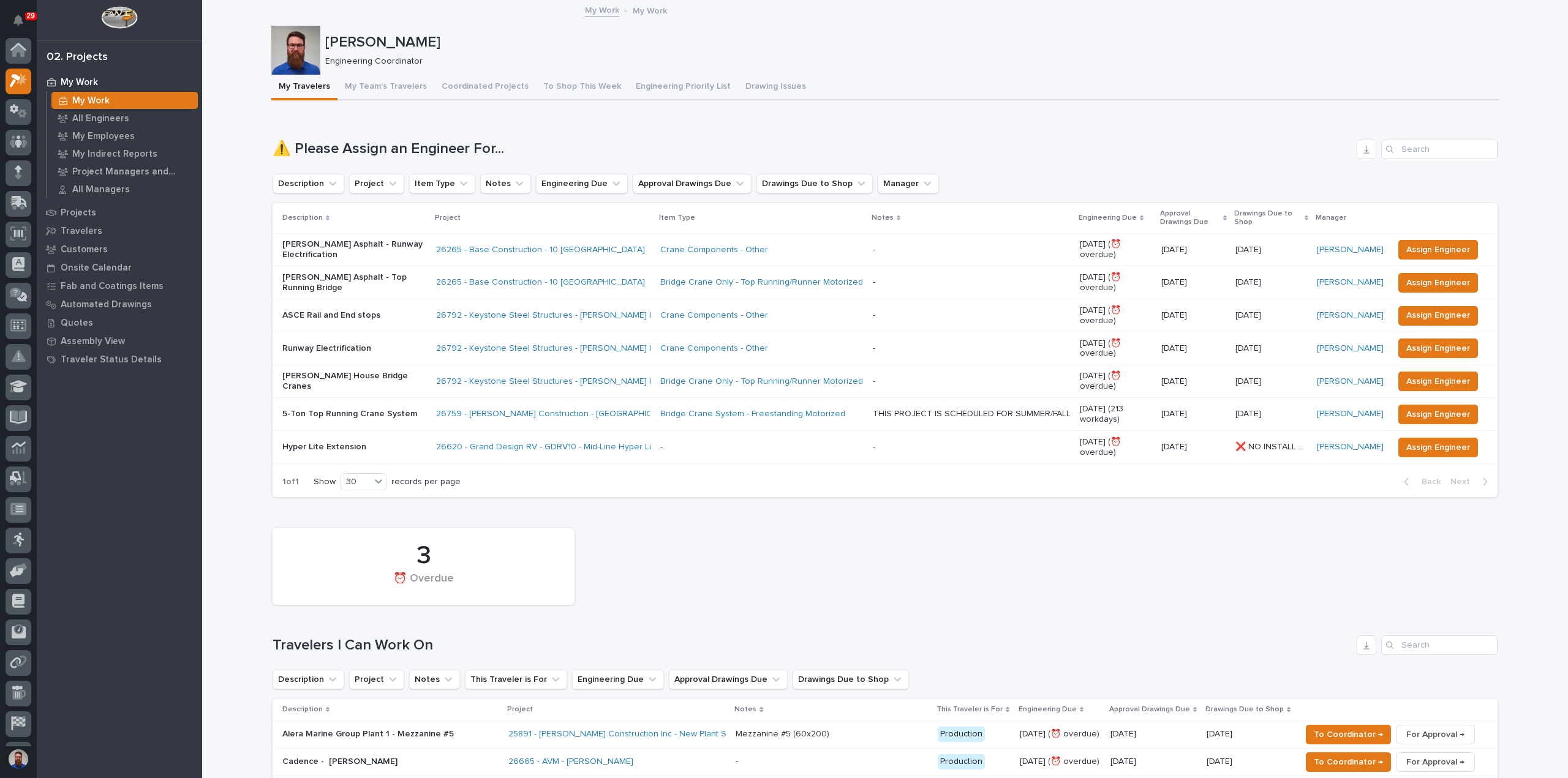
scroll to position [31, 0]
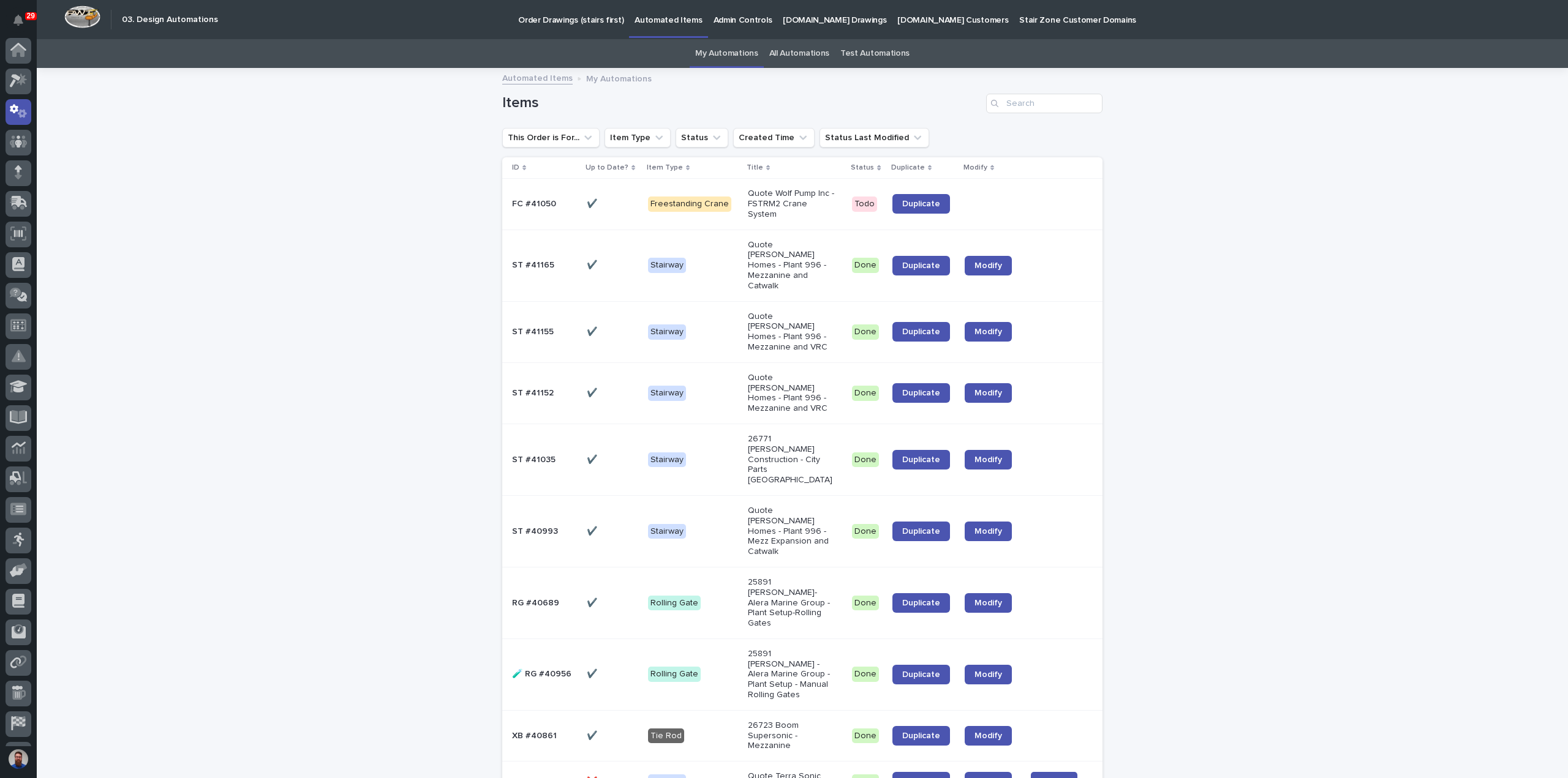
scroll to position [57, 0]
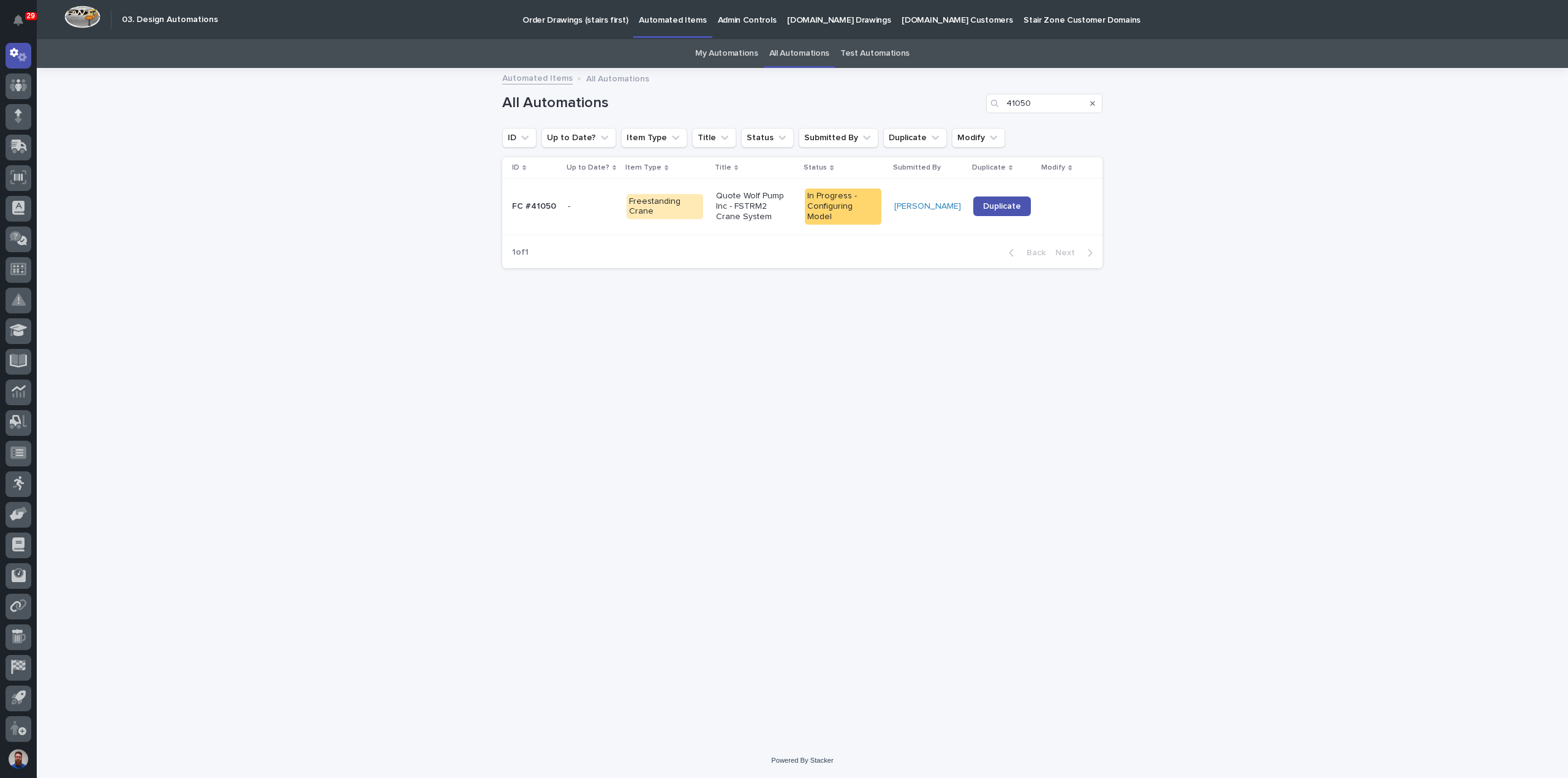
click at [791, 46] on link "All Automations" at bounding box center [799, 53] width 60 height 29
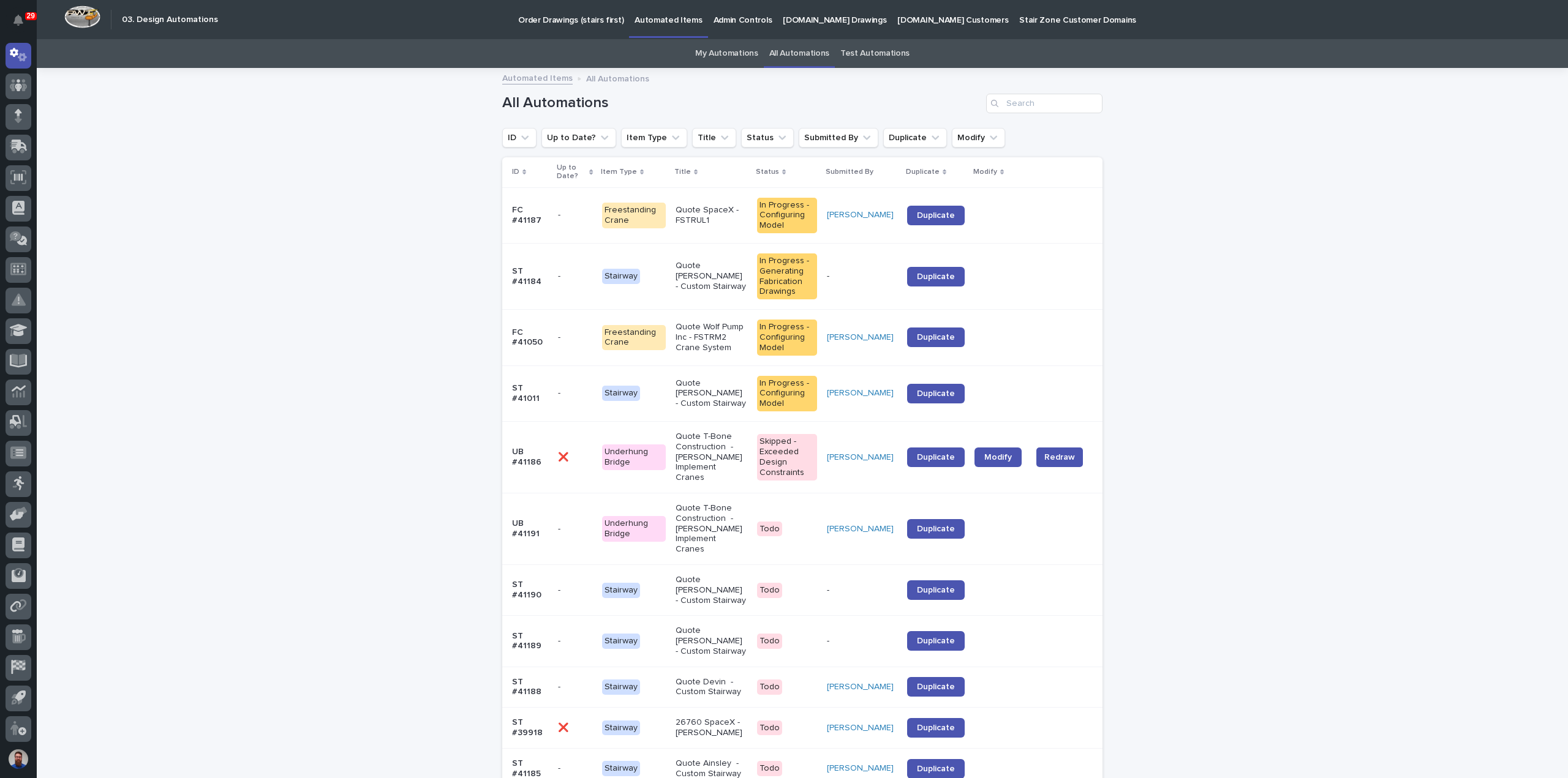
click at [758, 53] on div "My Automations" at bounding box center [727, 53] width 75 height 29
click at [752, 53] on link "My Automations" at bounding box center [726, 53] width 63 height 29
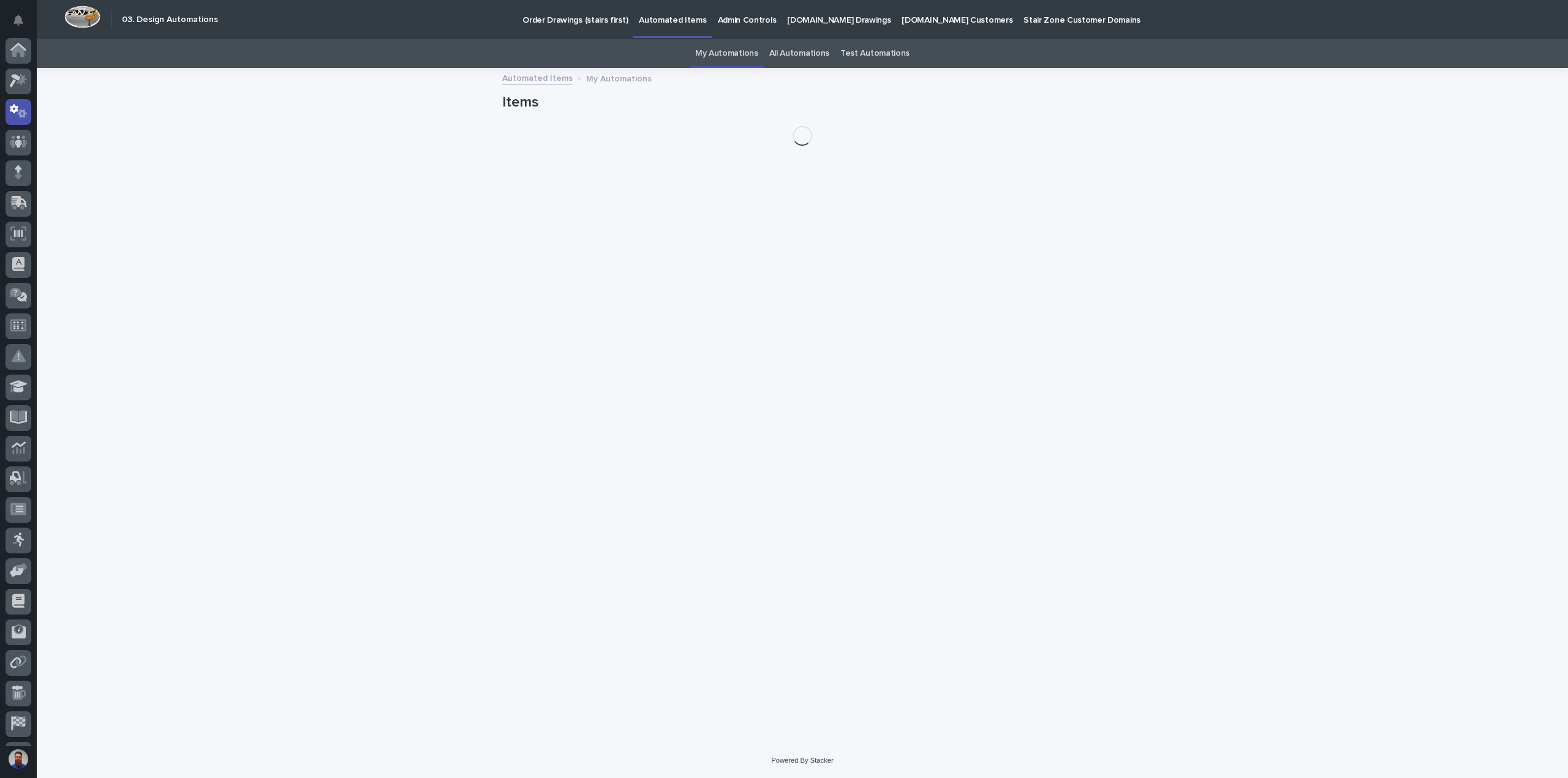
scroll to position [57, 0]
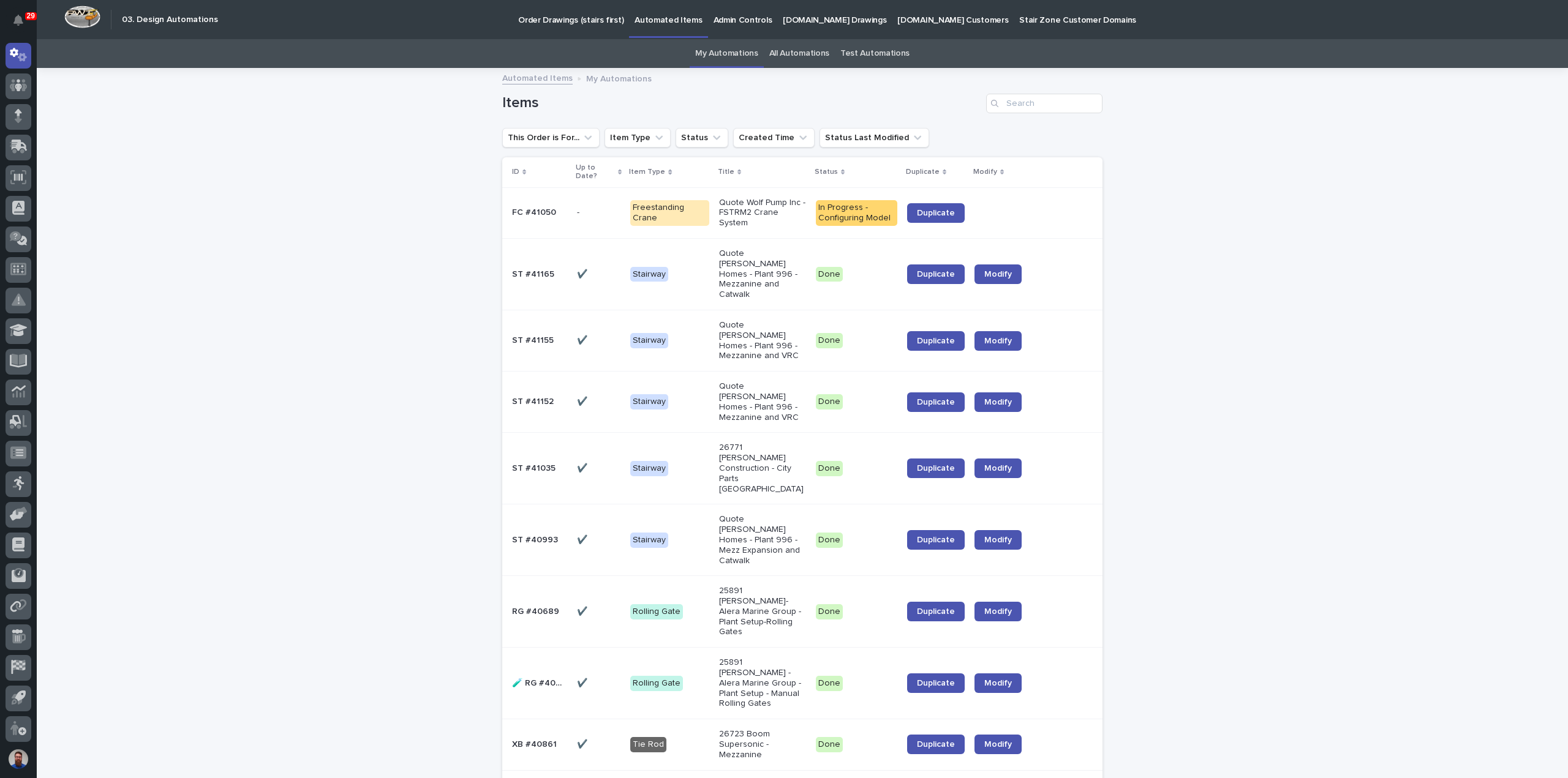
click at [741, 59] on link "My Automations" at bounding box center [726, 53] width 63 height 29
click at [776, 218] on p "Quote Wolf Pump Inc - FSTRM2 Crane System" at bounding box center [762, 213] width 87 height 31
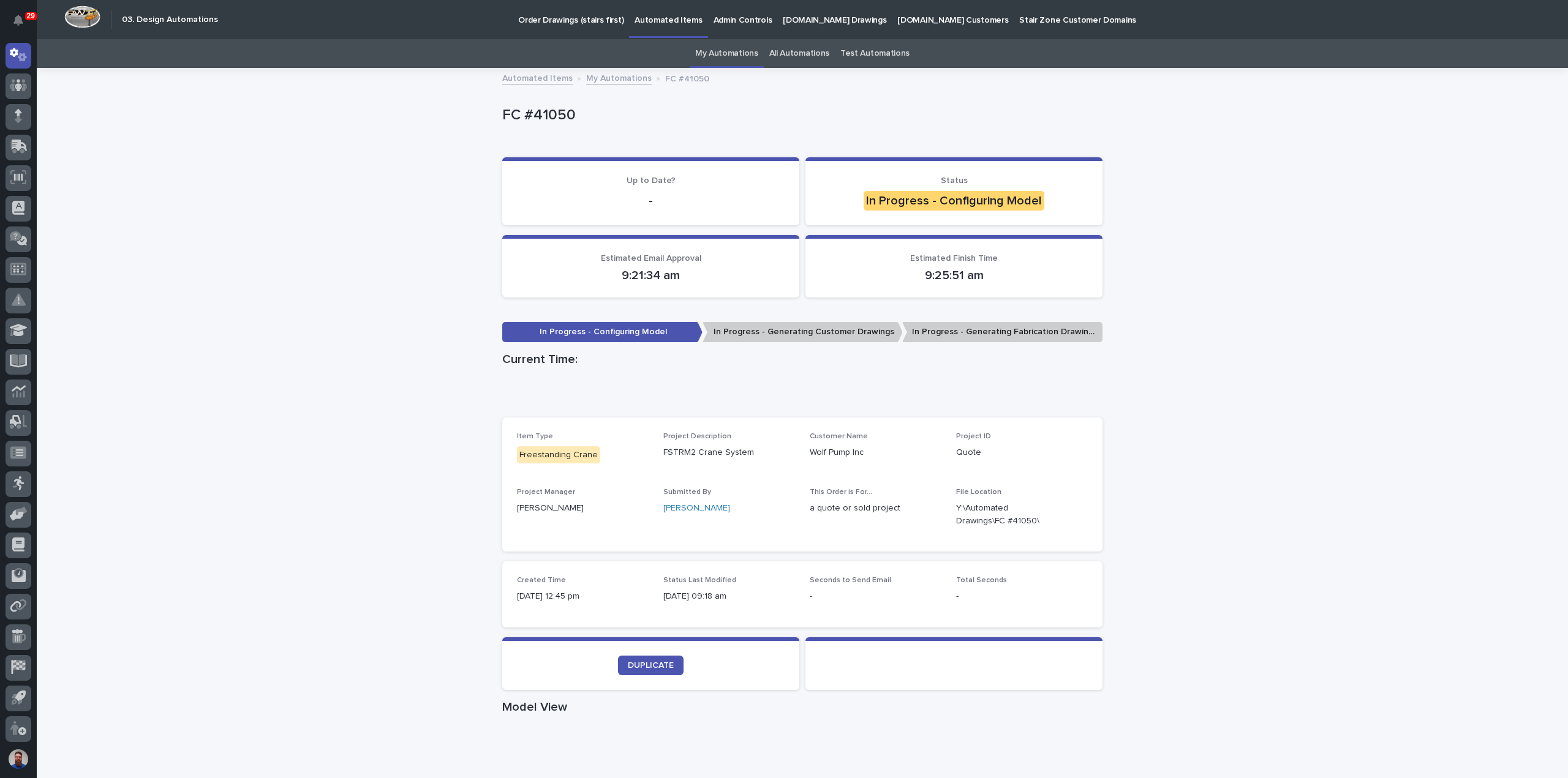
click at [1279, 436] on div "Loading... Saving… Loading... Saving… FC #41050 FC #41050 Sorry, there was an e…" at bounding box center [802, 699] width 1532 height 1260
click at [1178, 249] on div "Loading... Saving… Loading... Saving… FC #41050 FC #41050 Sorry, there was an e…" at bounding box center [802, 699] width 1532 height 1260
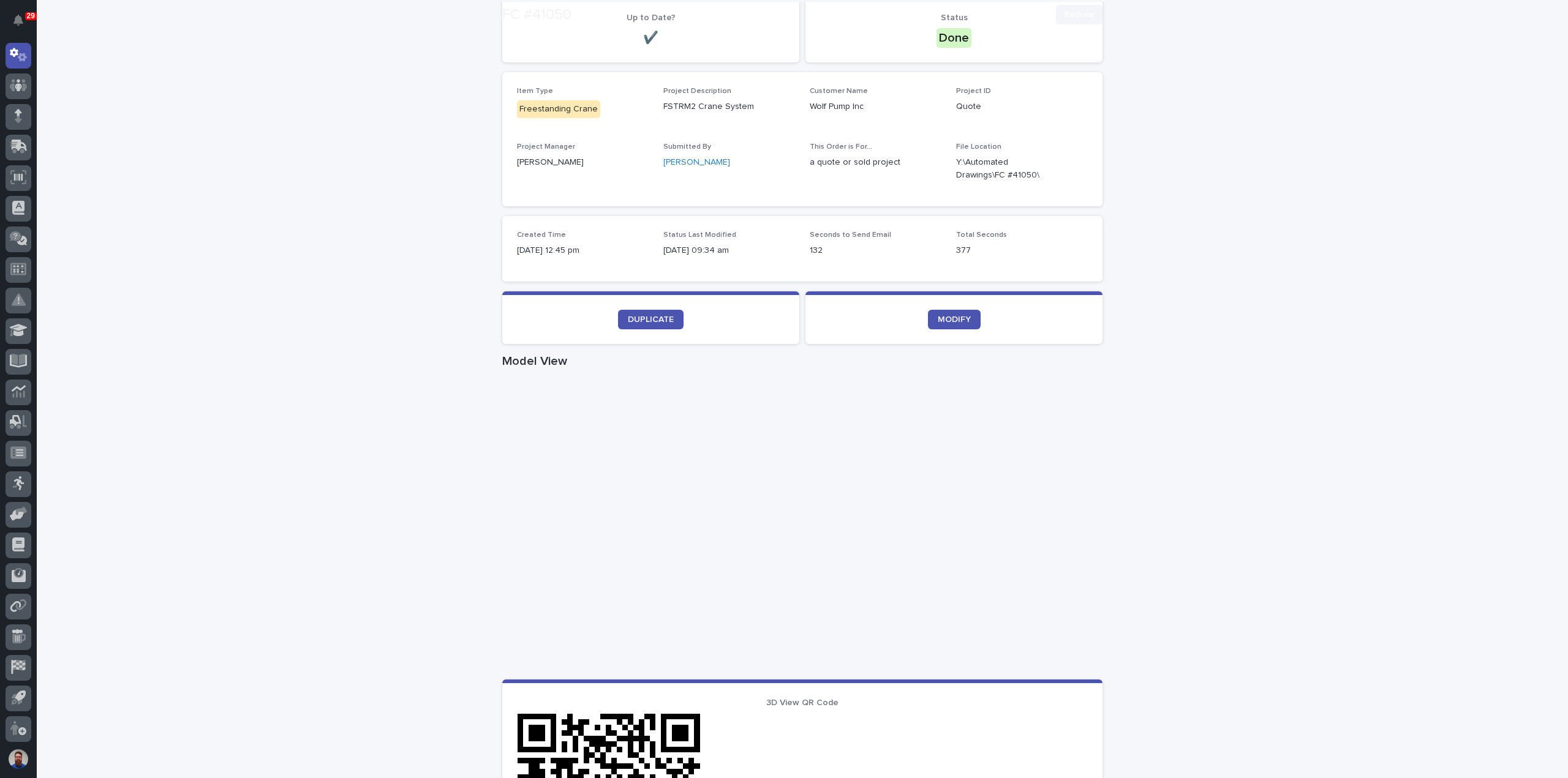
click at [1216, 426] on div "Loading... Saving… Loading... Saving… FC #41050 Redraw FC #41050 Redraw Sorry, …" at bounding box center [802, 546] width 1532 height 1280
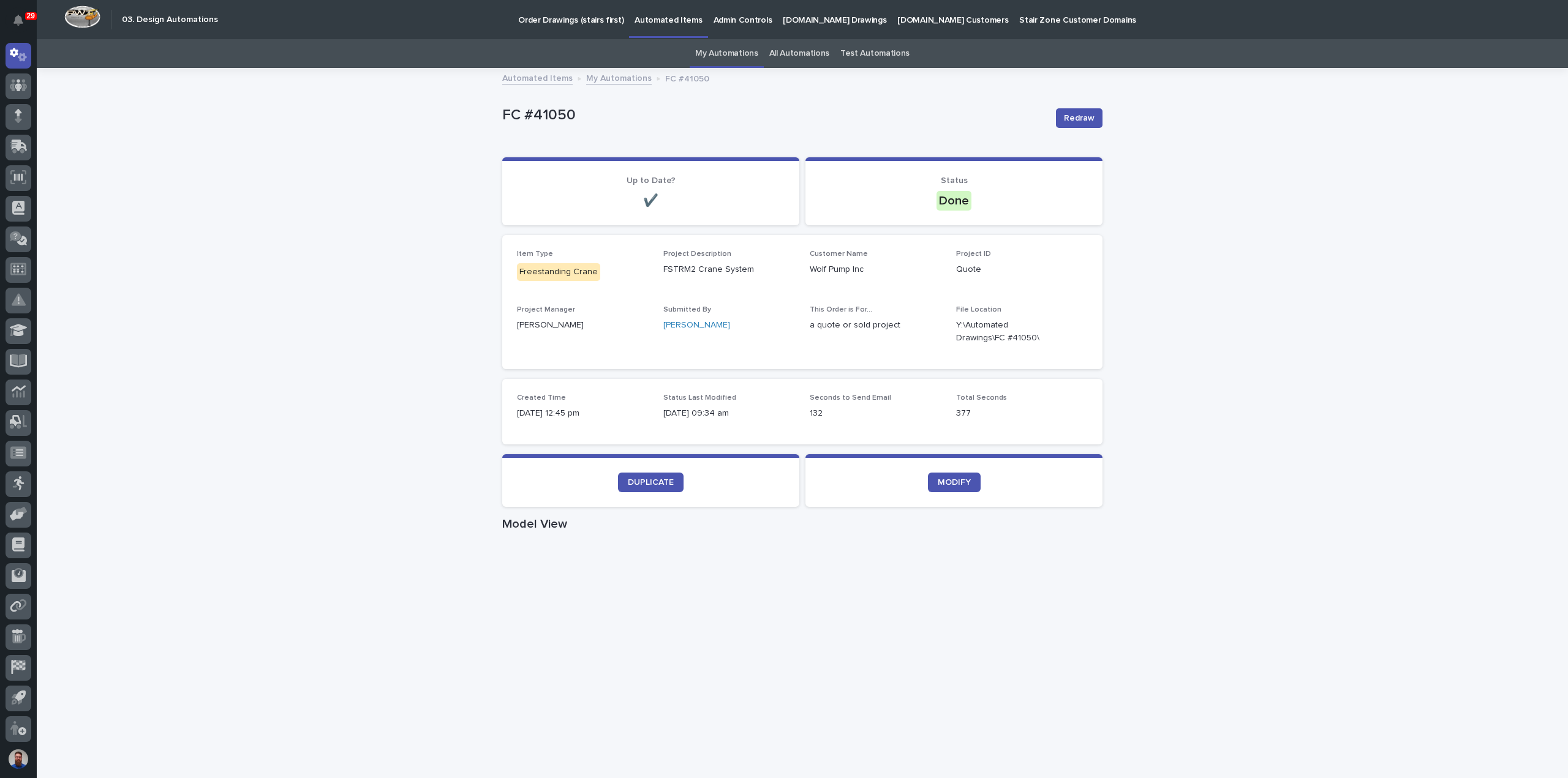
click at [1185, 431] on div "Loading... Saving… Loading... Saving… FC #41050 Redraw FC #41050 Redraw Sorry, …" at bounding box center [802, 708] width 1532 height 1280
click at [1401, 197] on div "Loading... Saving… Loading... Saving… FC #41050 Redraw FC #41050 Redraw Sorry, …" at bounding box center [802, 708] width 1532 height 1280
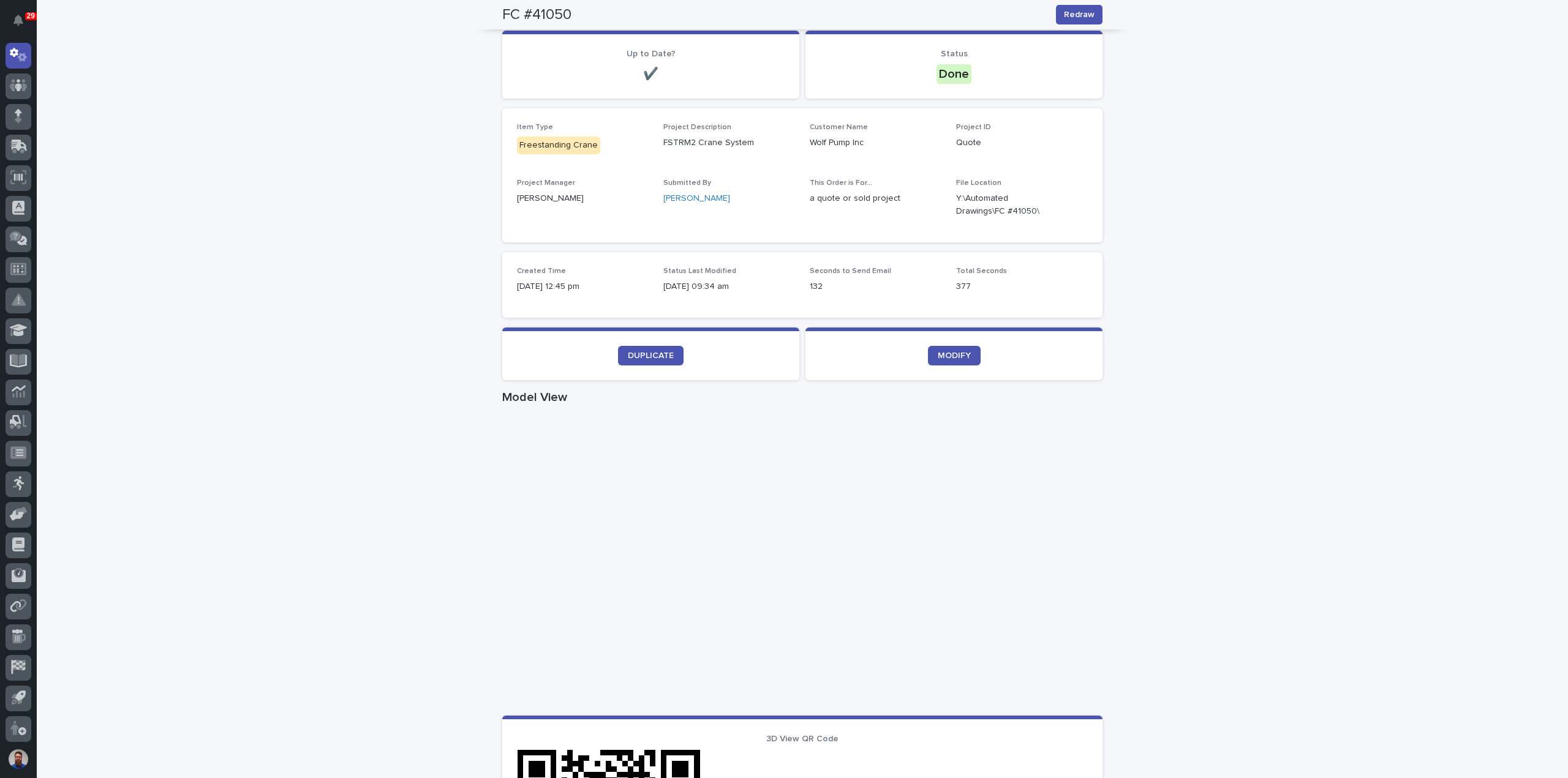
scroll to position [82, 0]
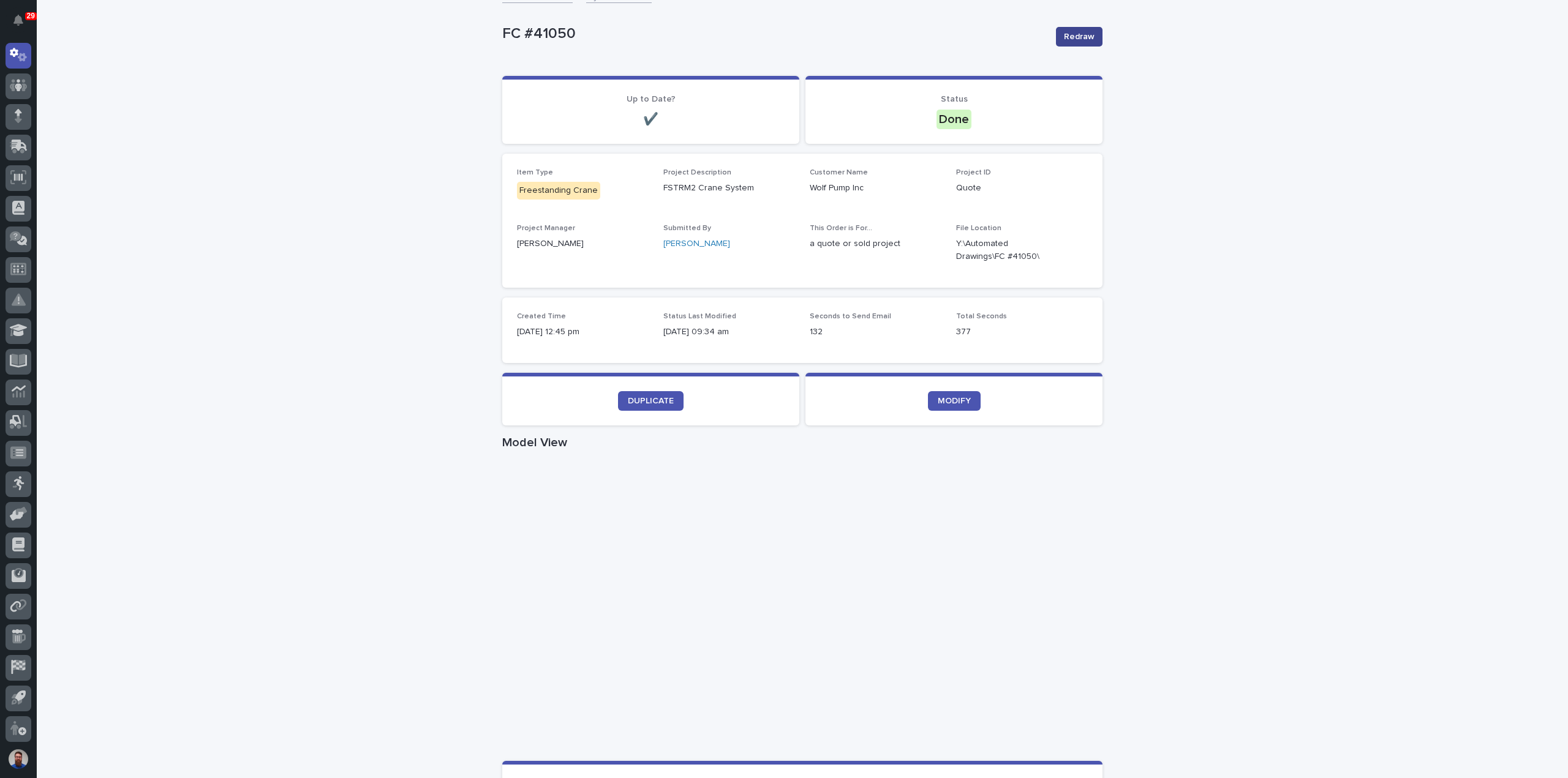
click at [1067, 36] on span "Redraw" at bounding box center [1080, 36] width 31 height 12
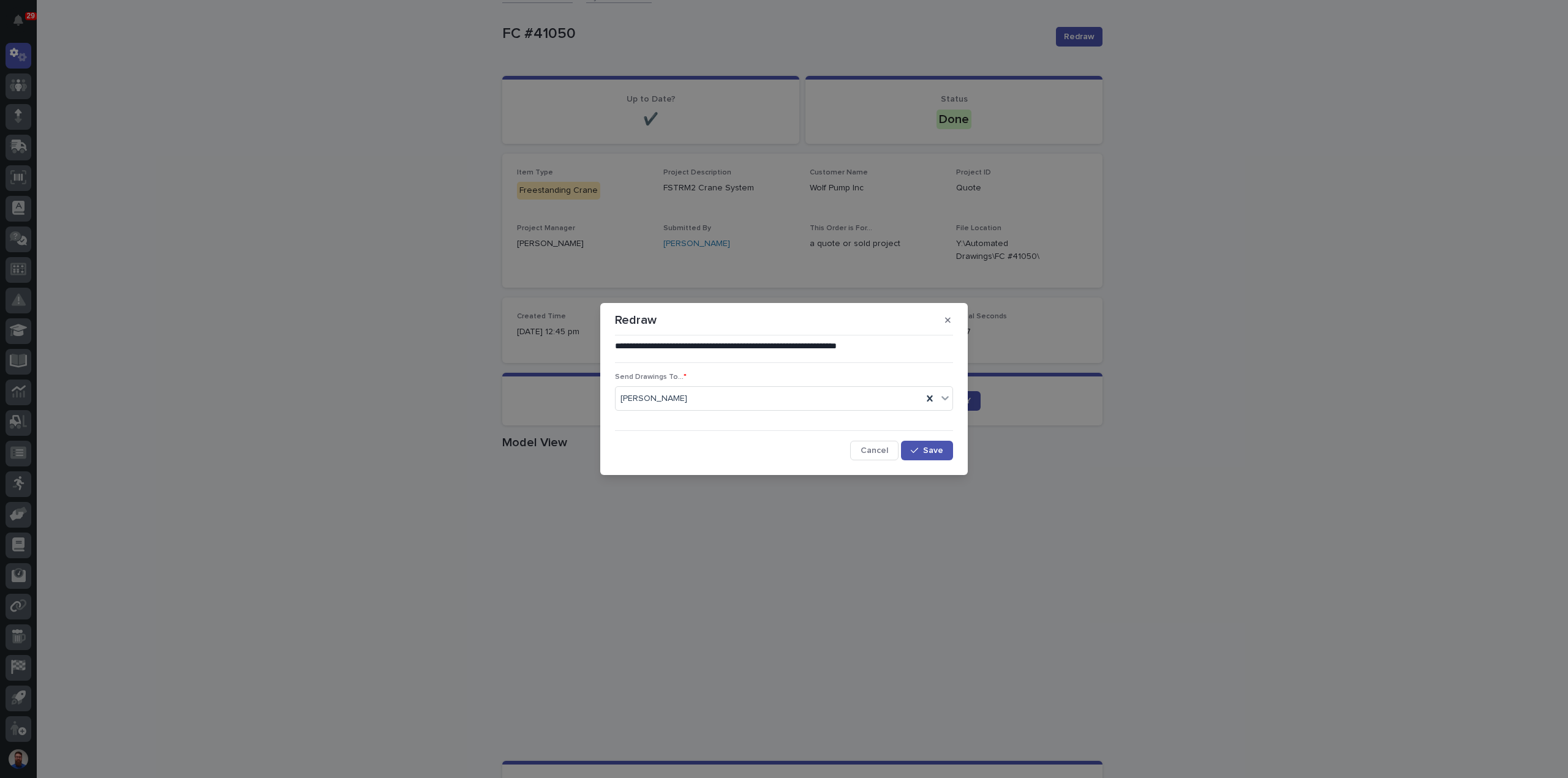
drag, startPoint x: 879, startPoint y: 451, endPoint x: 854, endPoint y: 427, distance: 34.7
click at [878, 452] on span "Cancel" at bounding box center [875, 450] width 28 height 9
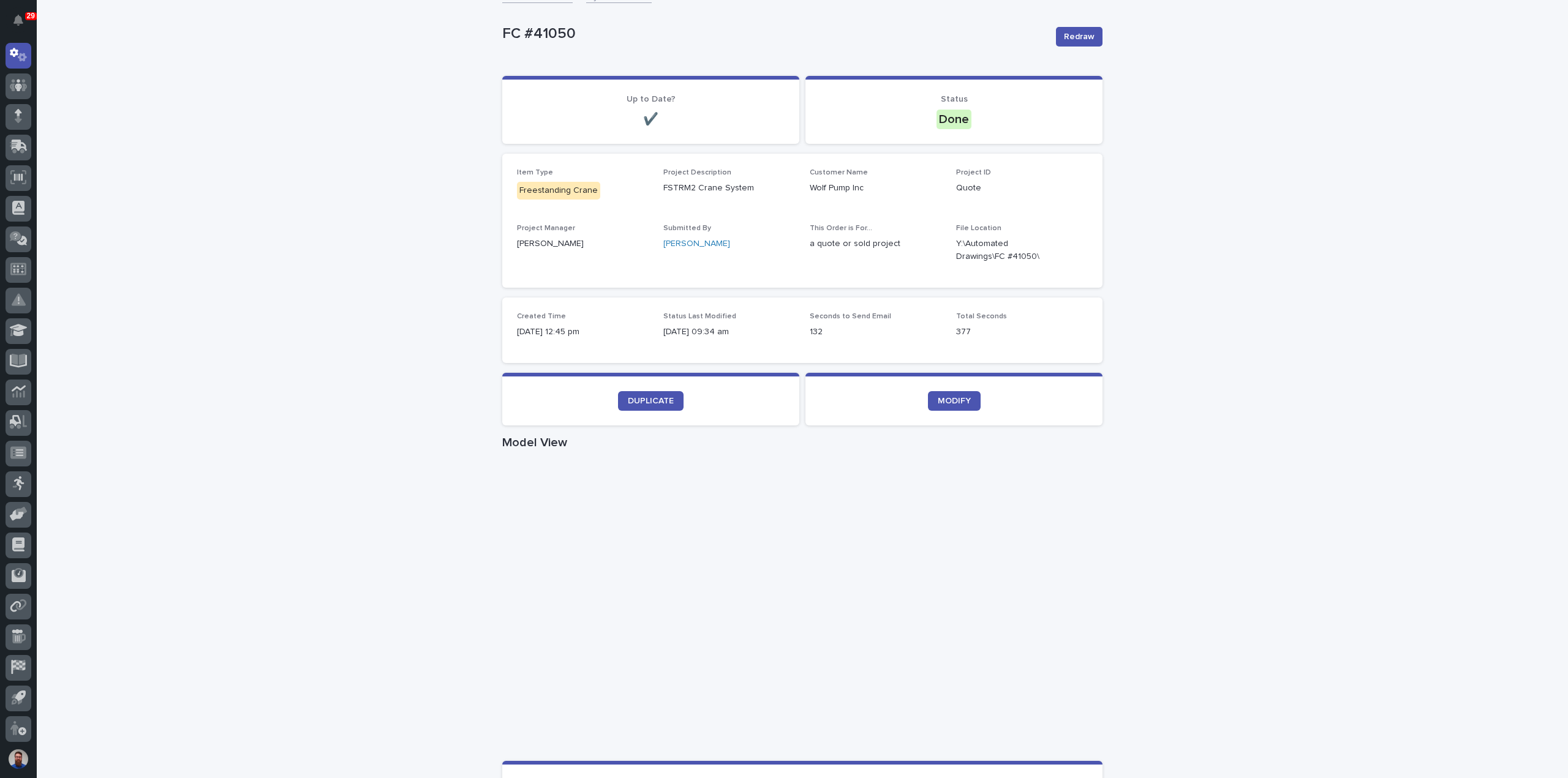
click at [965, 410] on section "MODIFY" at bounding box center [954, 399] width 297 height 53
click at [961, 405] on span "MODIFY" at bounding box center [954, 401] width 33 height 9
